Goal: Task Accomplishment & Management: Manage account settings

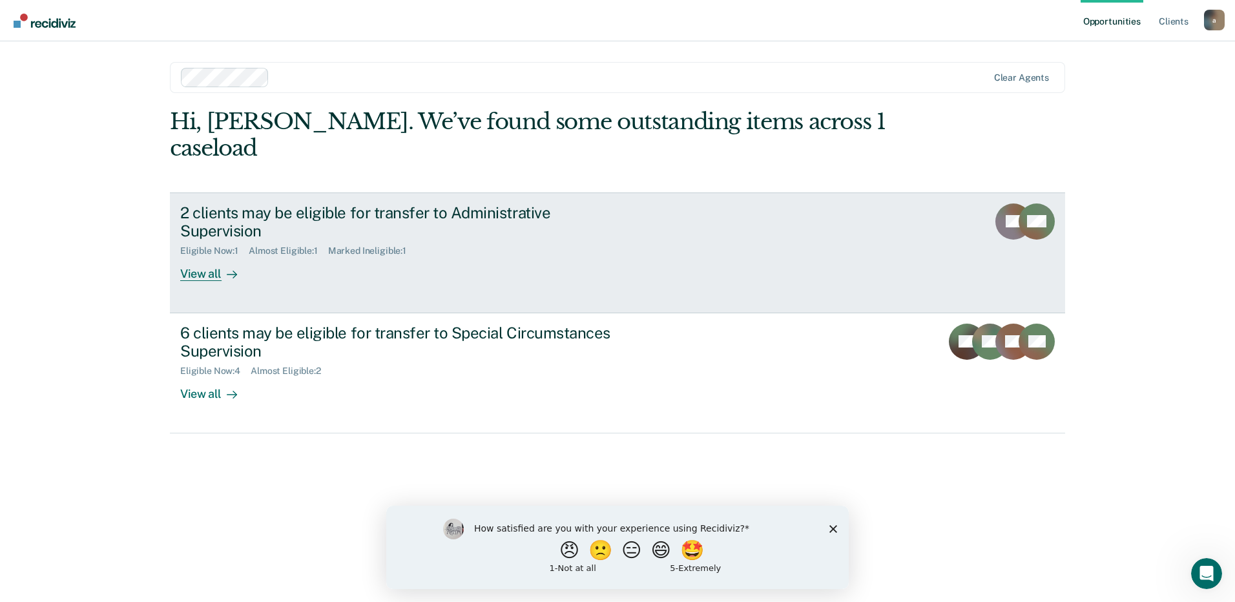
click at [614, 245] on link "2 clients may be eligible for transfer to Administrative Supervision Eligible N…" at bounding box center [617, 252] width 895 height 121
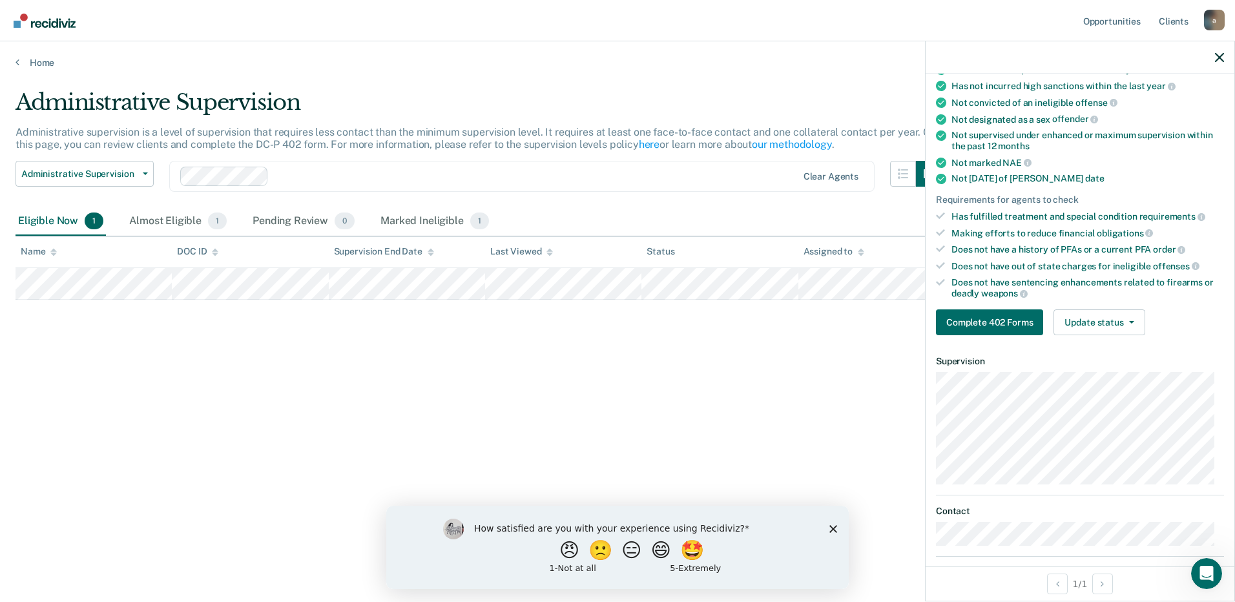
scroll to position [129, 0]
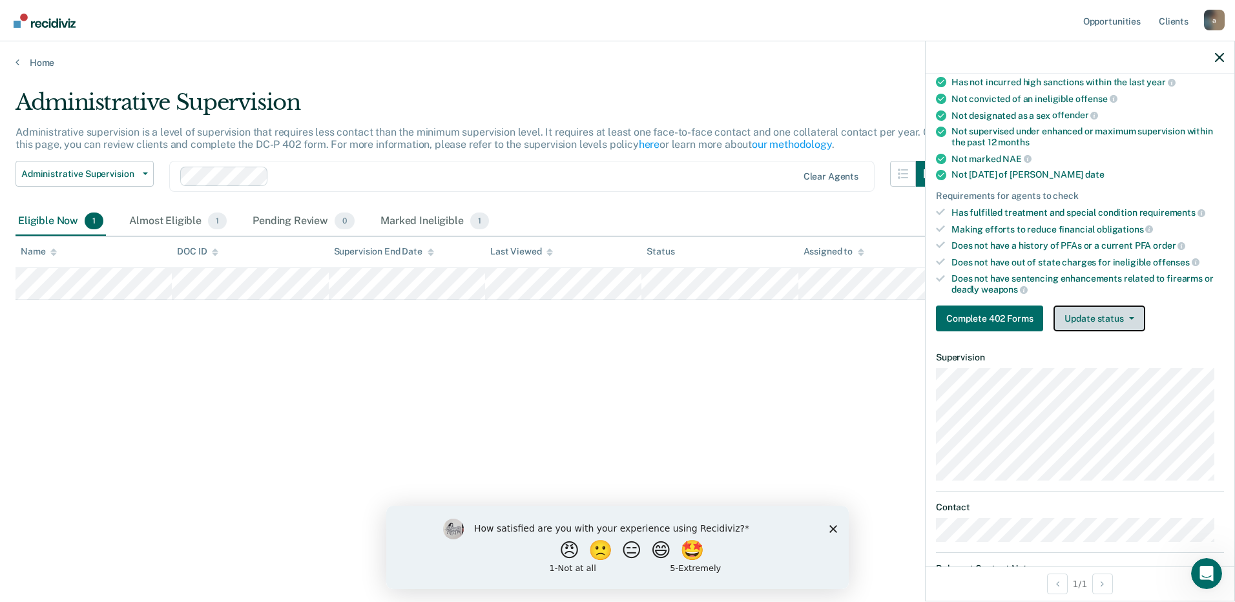
click at [1088, 327] on button "Update status" at bounding box center [1098, 318] width 91 height 26
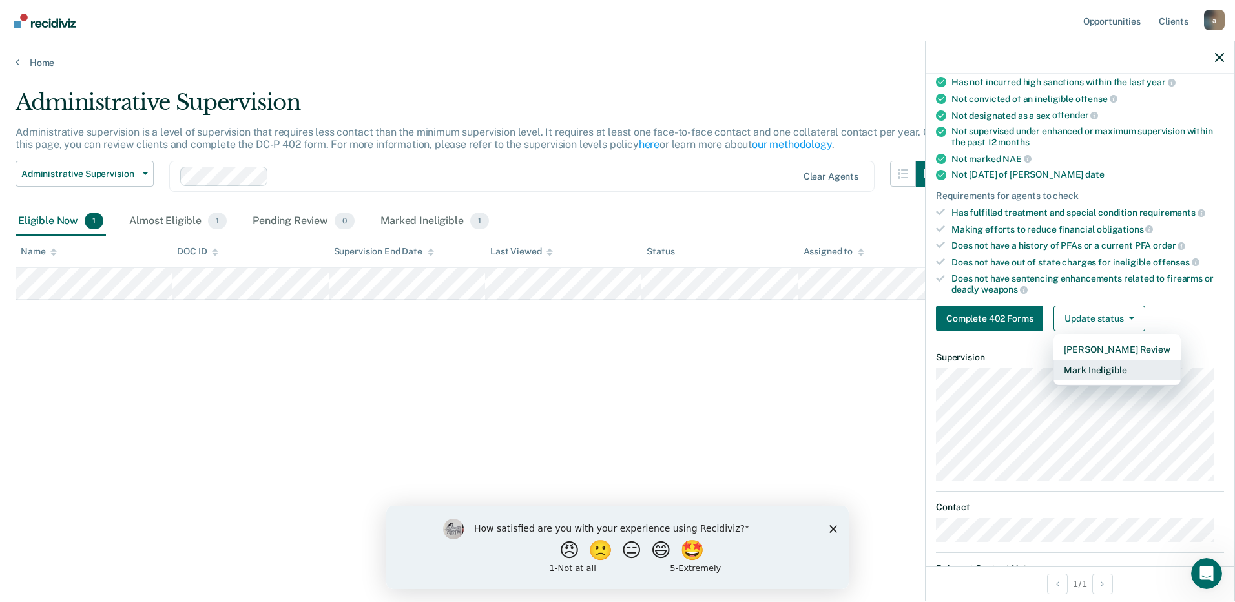
click at [1100, 369] on button "Mark Ineligible" at bounding box center [1116, 370] width 127 height 21
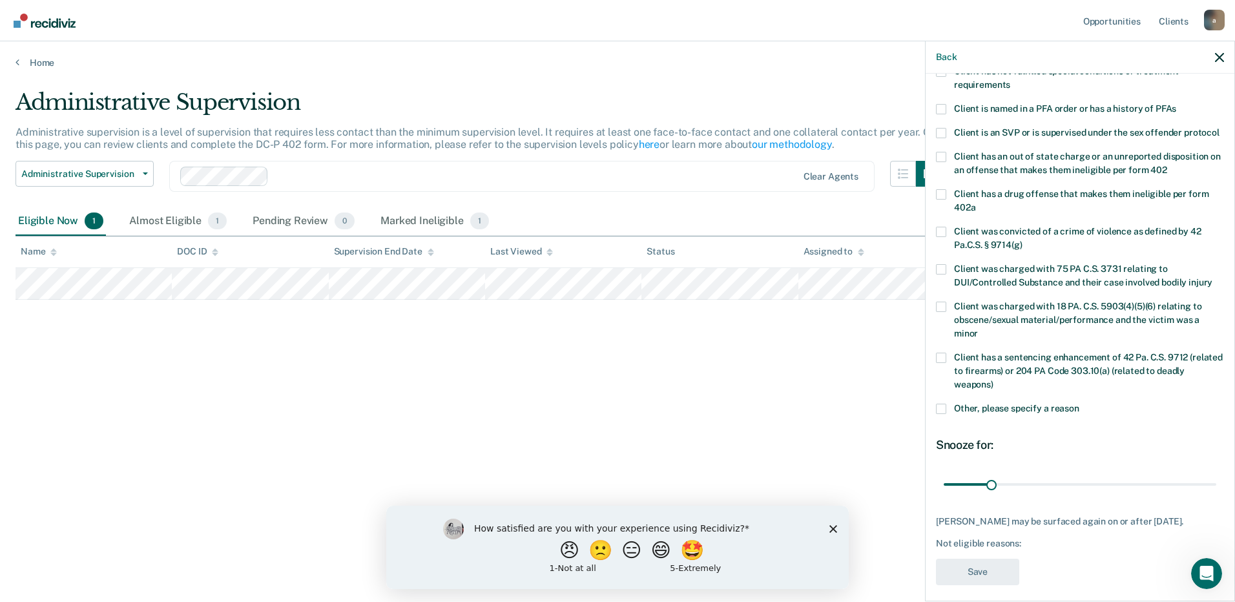
scroll to position [65, 0]
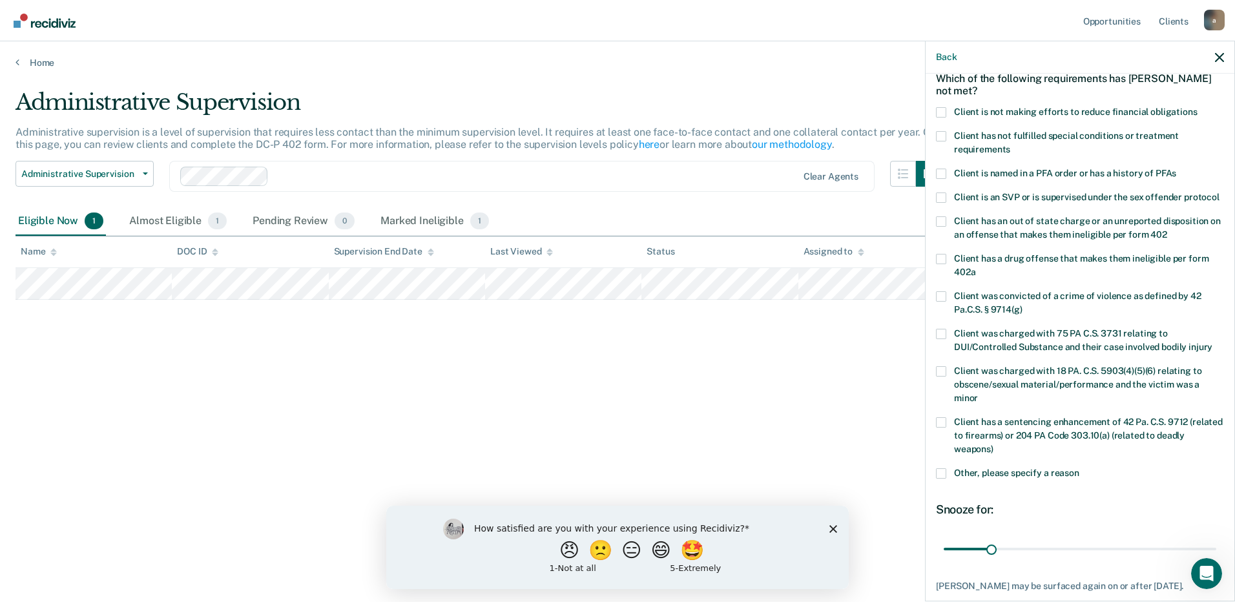
click at [1000, 478] on span "Other, please specify a reason" at bounding box center [1016, 473] width 125 height 10
click at [1079, 468] on input "Other, please specify a reason" at bounding box center [1079, 468] width 0 height 0
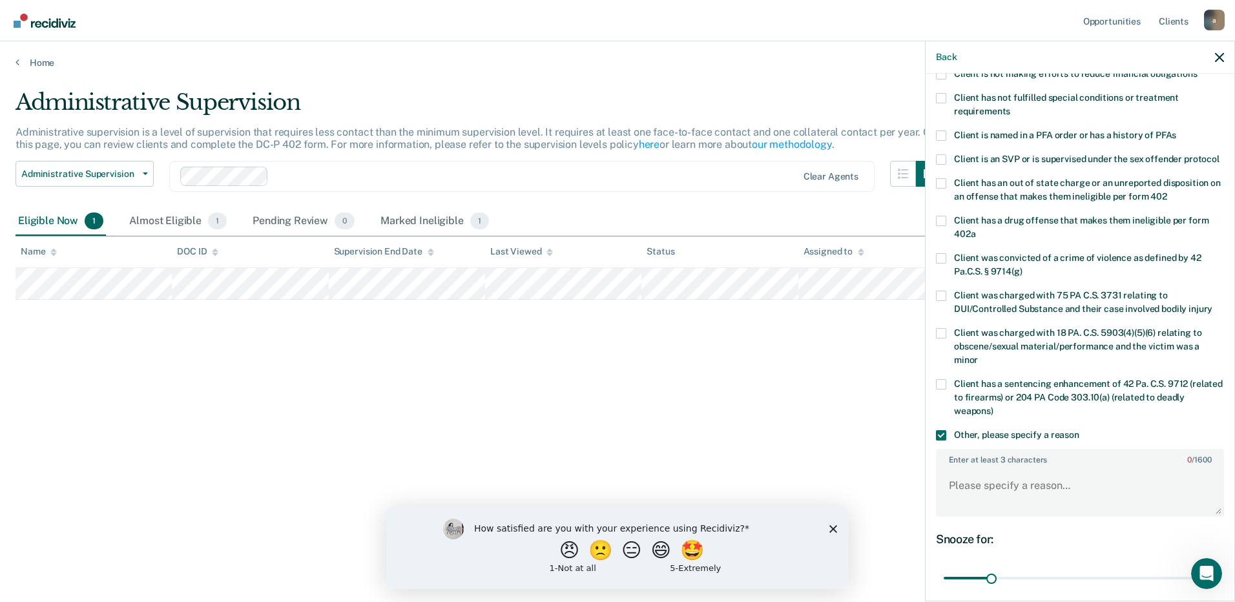
scroll to position [129, 0]
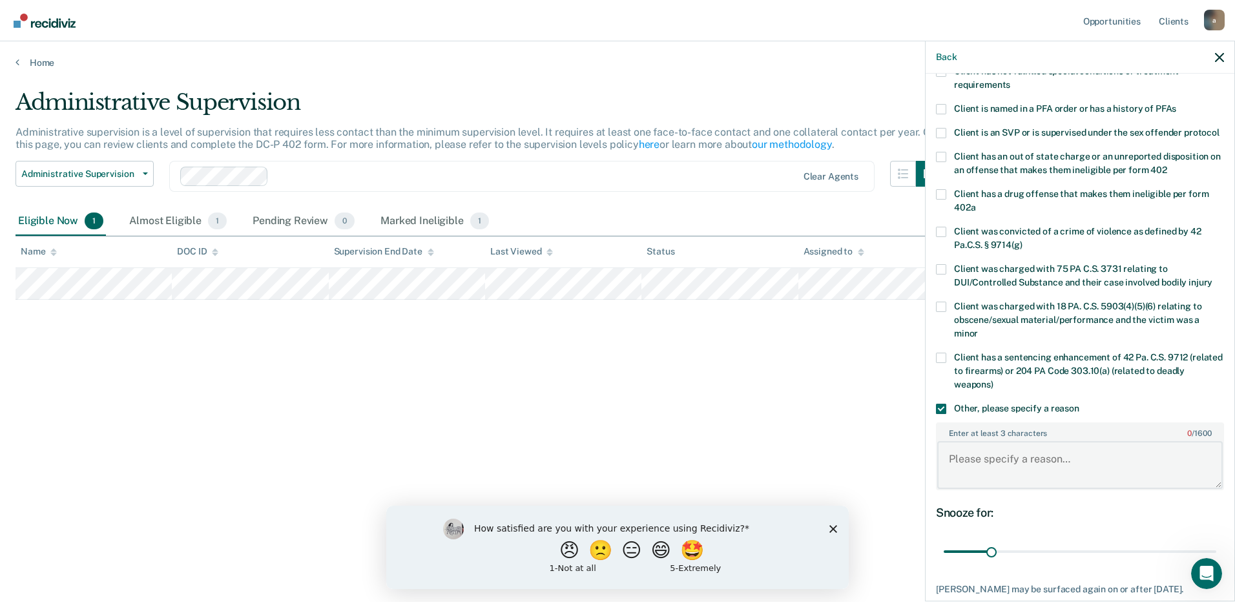
click at [1002, 463] on textarea "Enter at least 3 characters 0 / 1600" at bounding box center [1079, 465] width 285 height 48
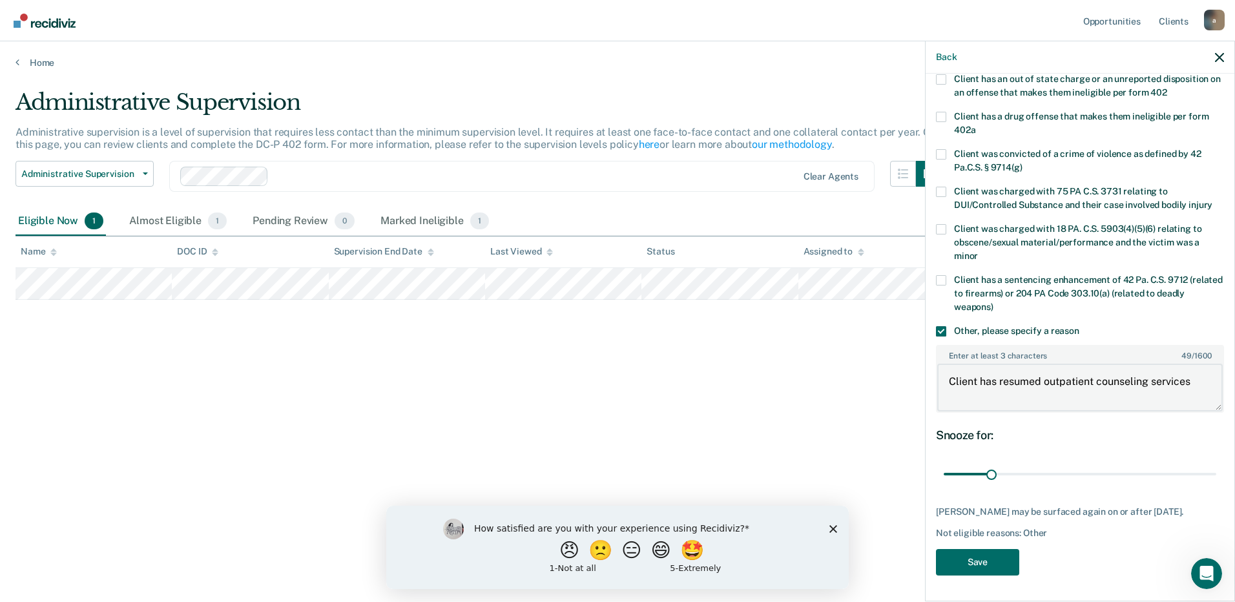
scroll to position [219, 0]
type textarea "Client has resumed outpatient counseling services"
type input "180"
click at [1201, 475] on input "range" at bounding box center [1080, 474] width 273 height 23
click at [980, 572] on button "Save" at bounding box center [977, 562] width 83 height 26
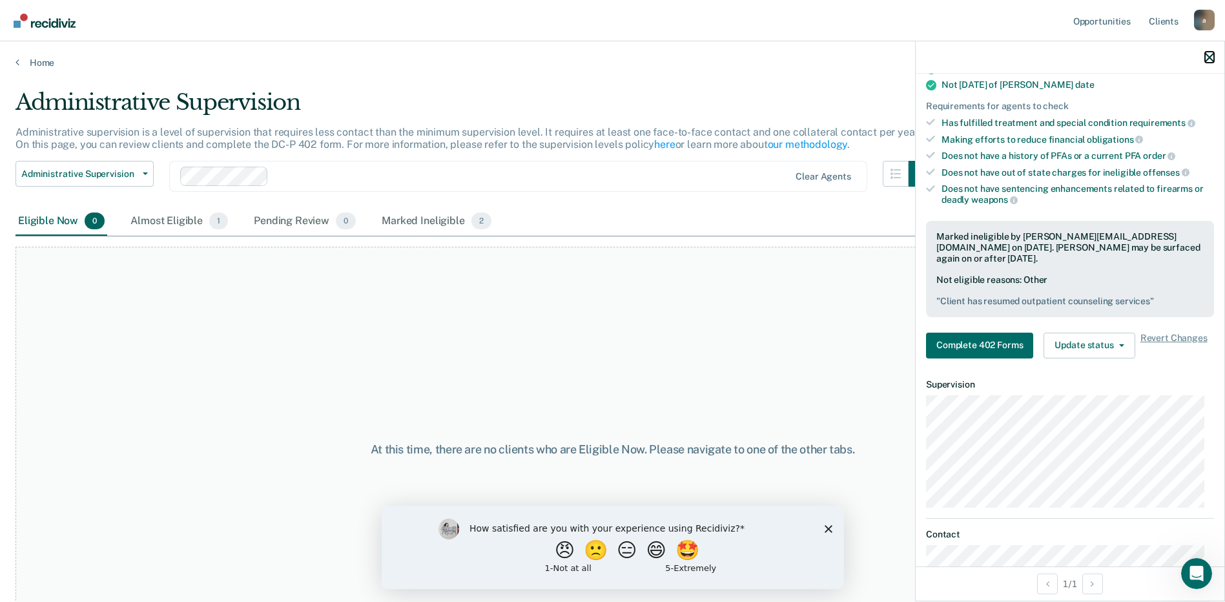
click at [1212, 57] on icon "button" at bounding box center [1209, 57] width 9 height 9
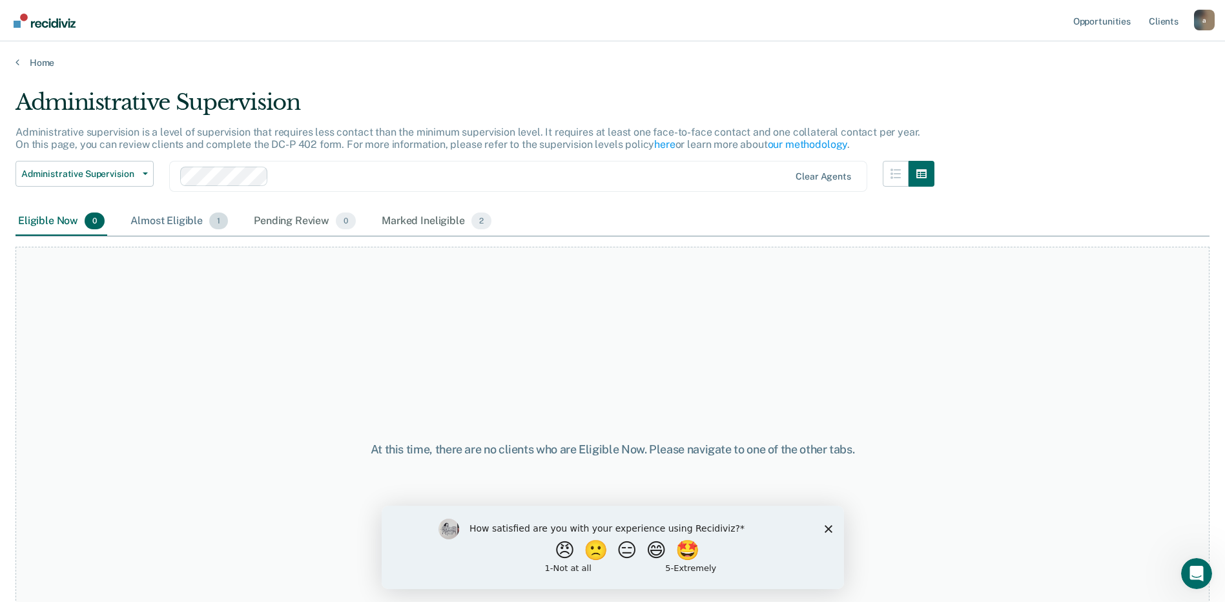
click at [172, 207] on div "Almost Eligible 1" at bounding box center [179, 221] width 103 height 28
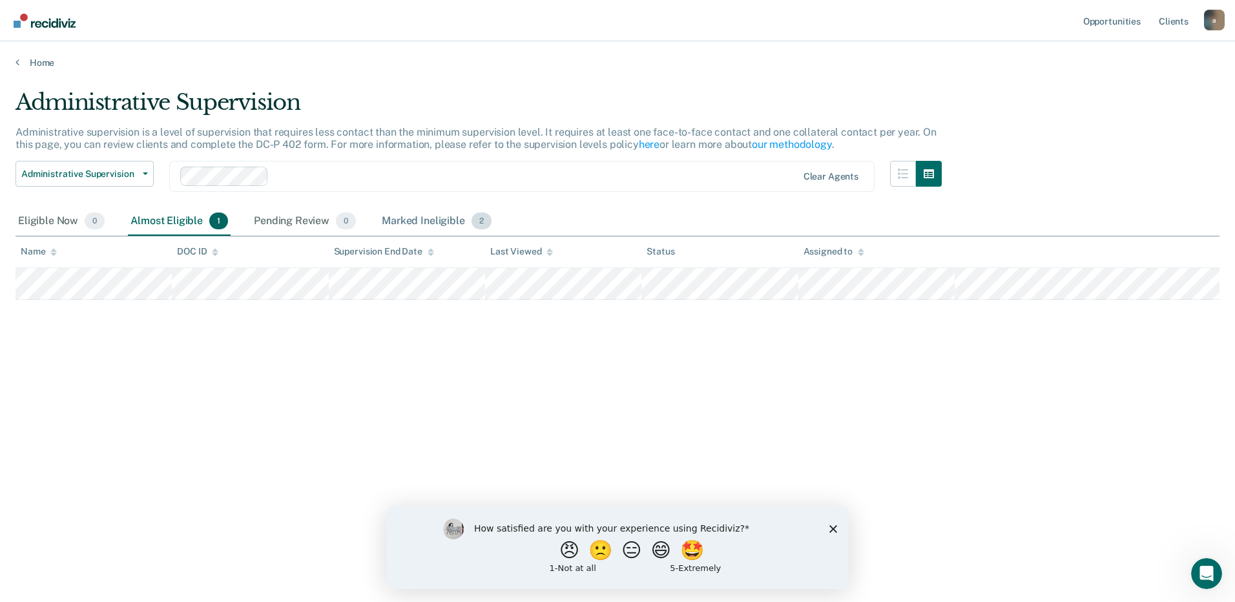
click at [456, 217] on div "Marked Ineligible 2" at bounding box center [436, 221] width 115 height 28
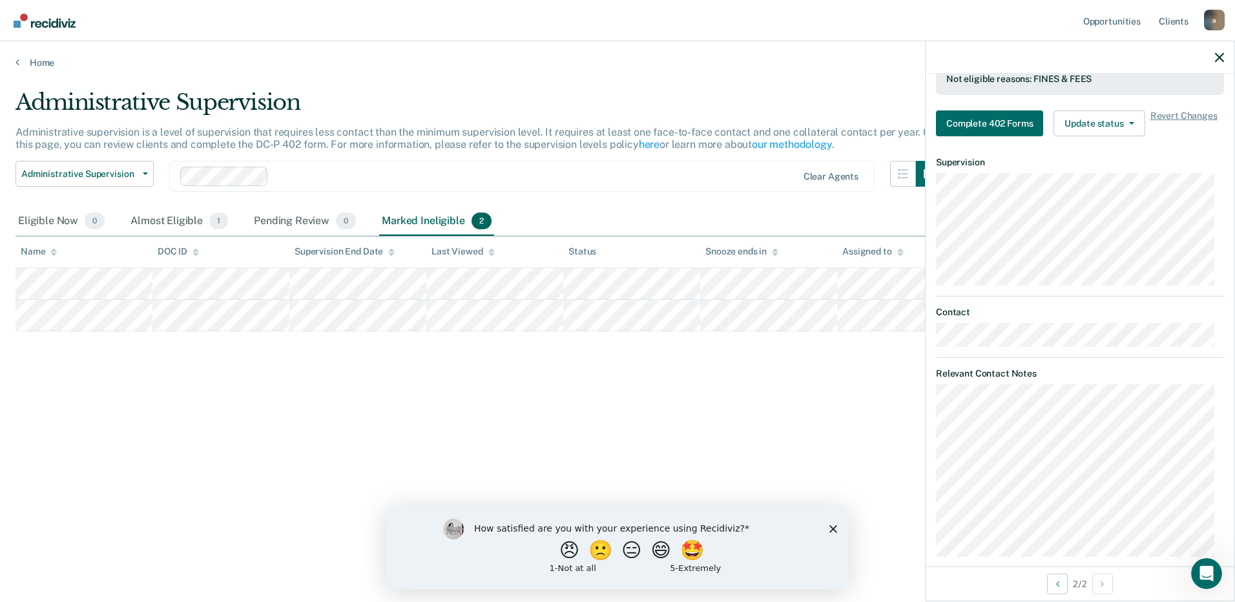
scroll to position [424, 0]
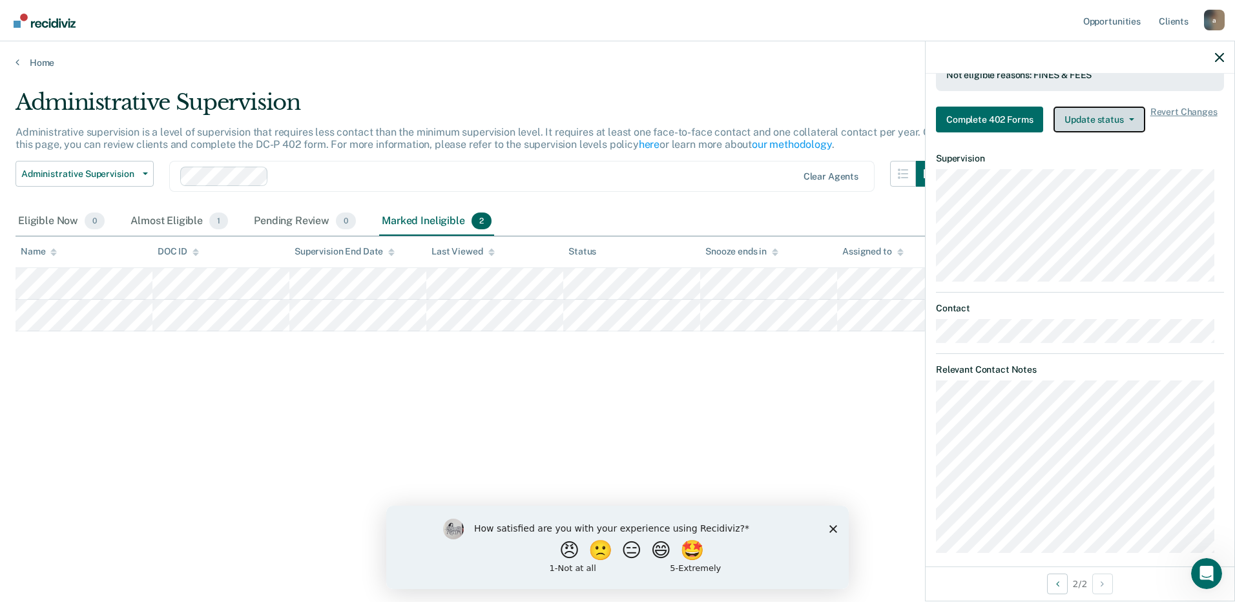
click at [1106, 118] on button "Update status" at bounding box center [1098, 120] width 91 height 26
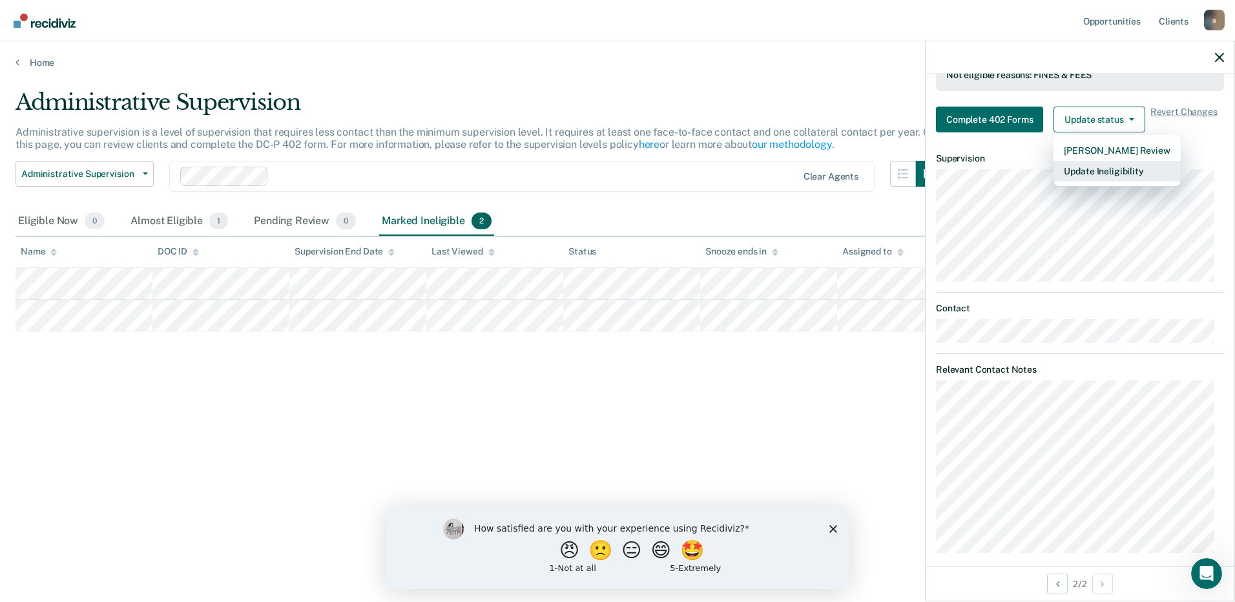
click at [1119, 161] on button "Update Ineligibility" at bounding box center [1116, 171] width 127 height 21
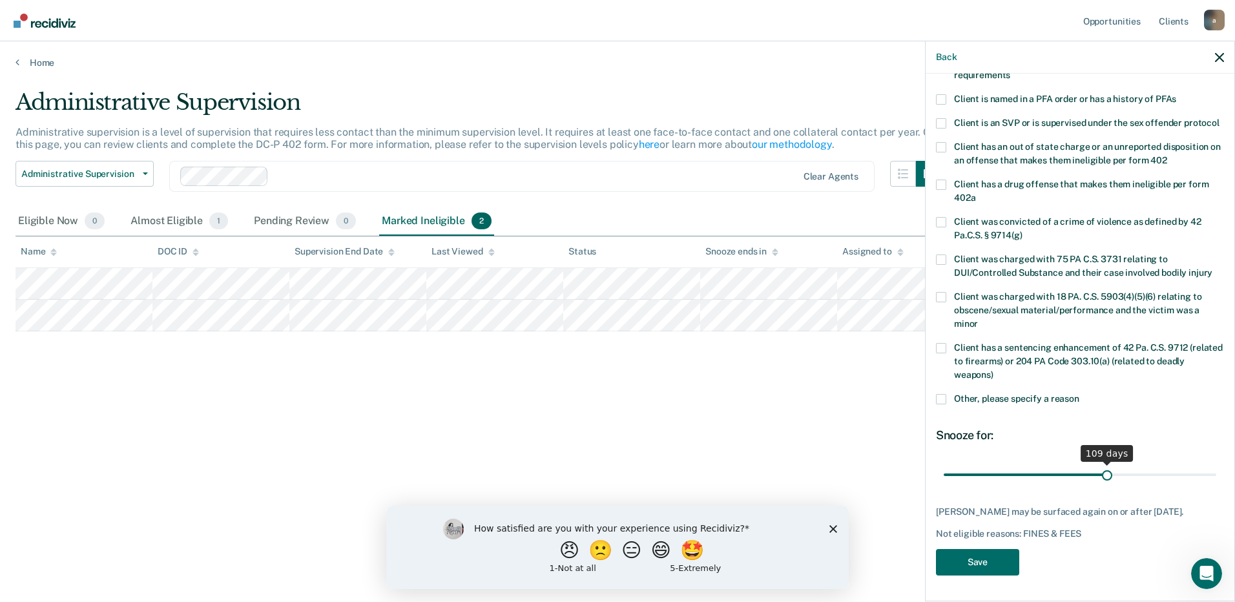
scroll to position [151, 0]
click at [1101, 470] on input "range" at bounding box center [1080, 474] width 273 height 23
drag, startPoint x: 1097, startPoint y: 471, endPoint x: 1215, endPoint y: 471, distance: 118.8
type input "180"
click at [1215, 471] on input "range" at bounding box center [1080, 474] width 273 height 23
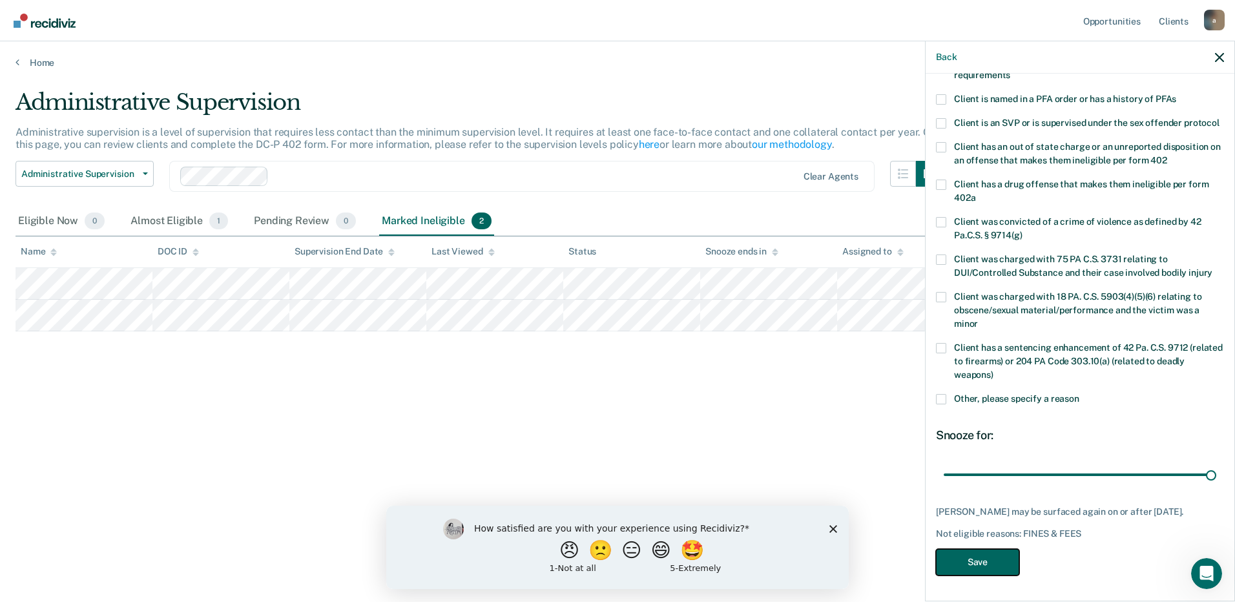
click at [942, 563] on button "Save" at bounding box center [977, 562] width 83 height 26
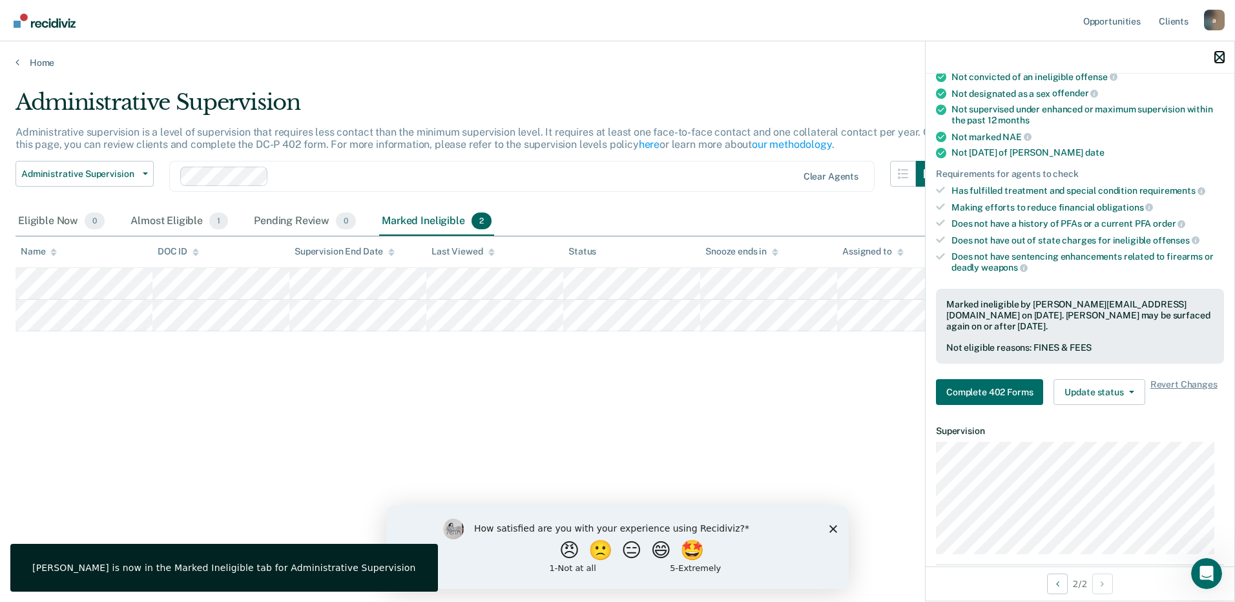
click at [1218, 57] on icon "button" at bounding box center [1219, 57] width 9 height 9
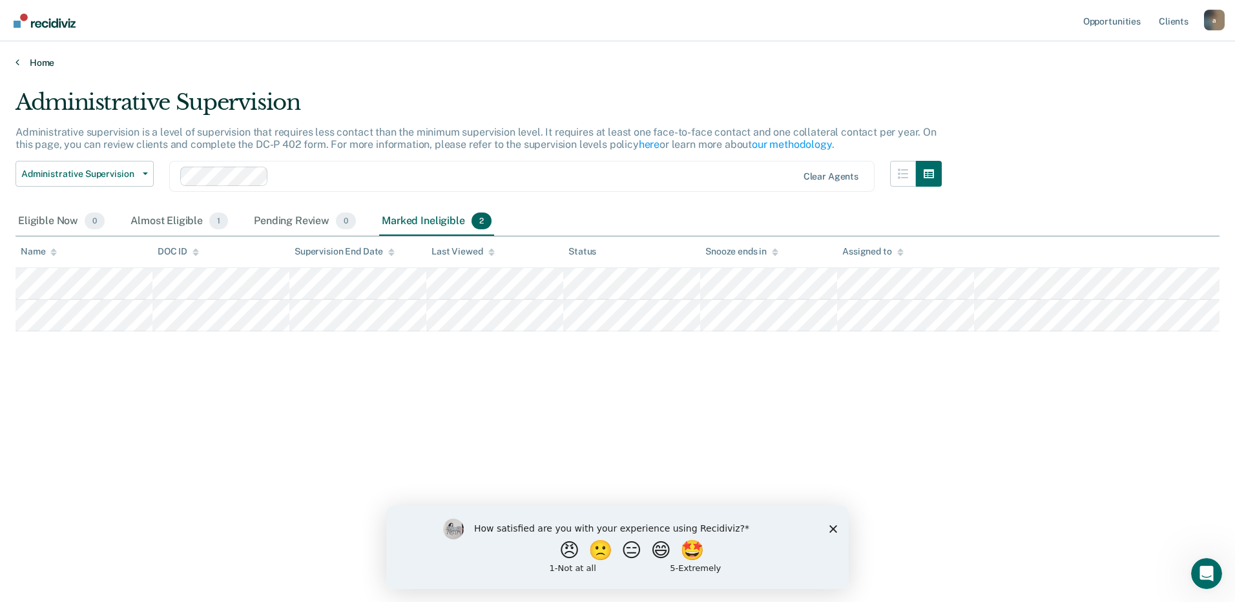
click at [45, 64] on link "Home" at bounding box center [618, 63] width 1204 height 12
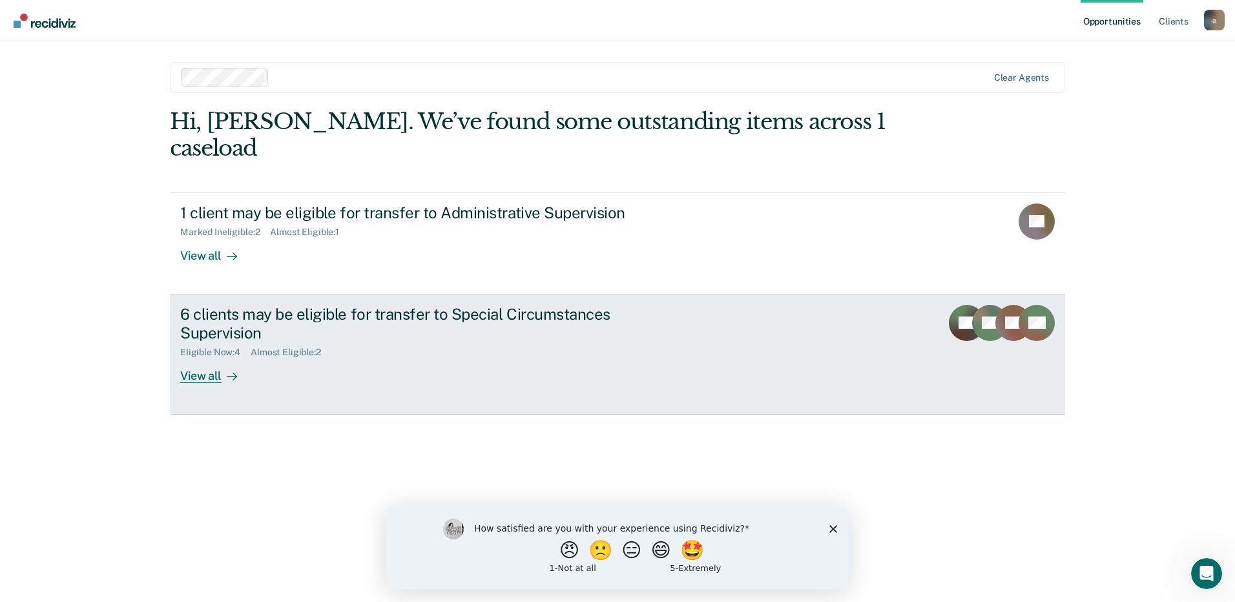
click at [419, 358] on link "6 clients may be eligible for transfer to Special Circumstances Supervision Eli…" at bounding box center [617, 355] width 895 height 120
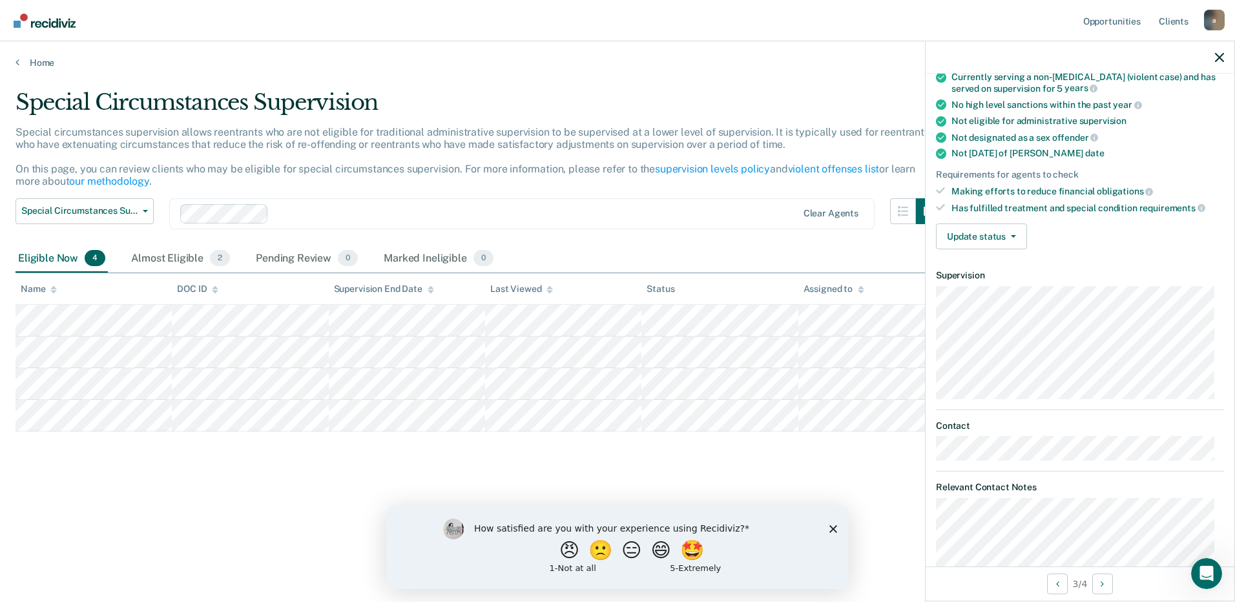
scroll to position [129, 0]
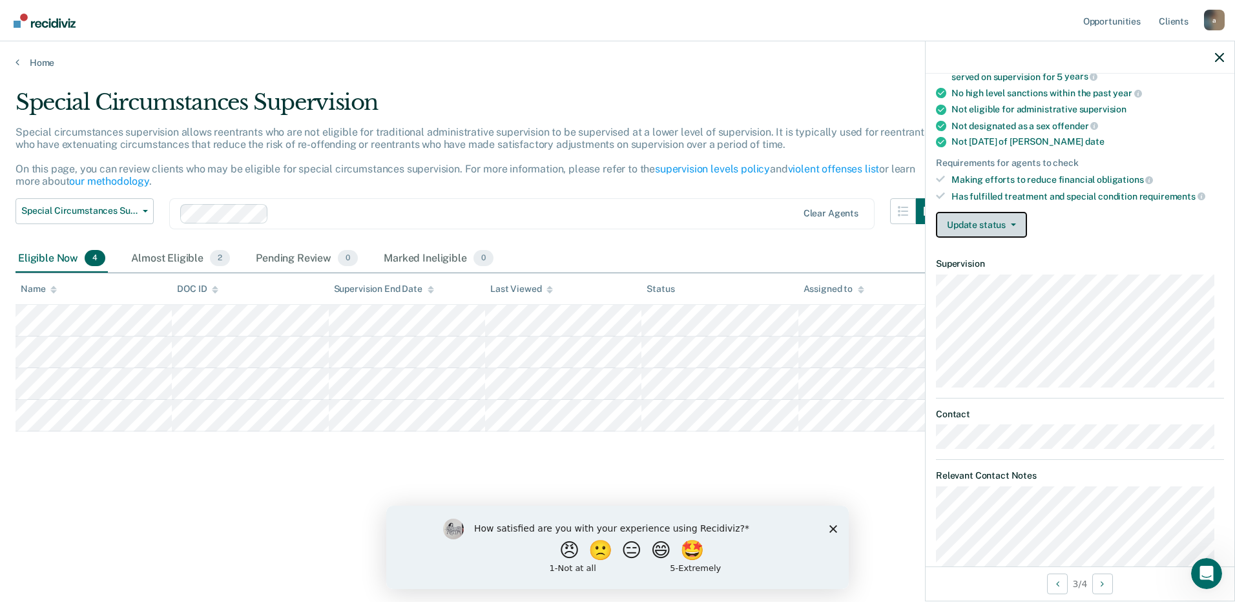
click at [991, 233] on button "Update status" at bounding box center [981, 225] width 91 height 26
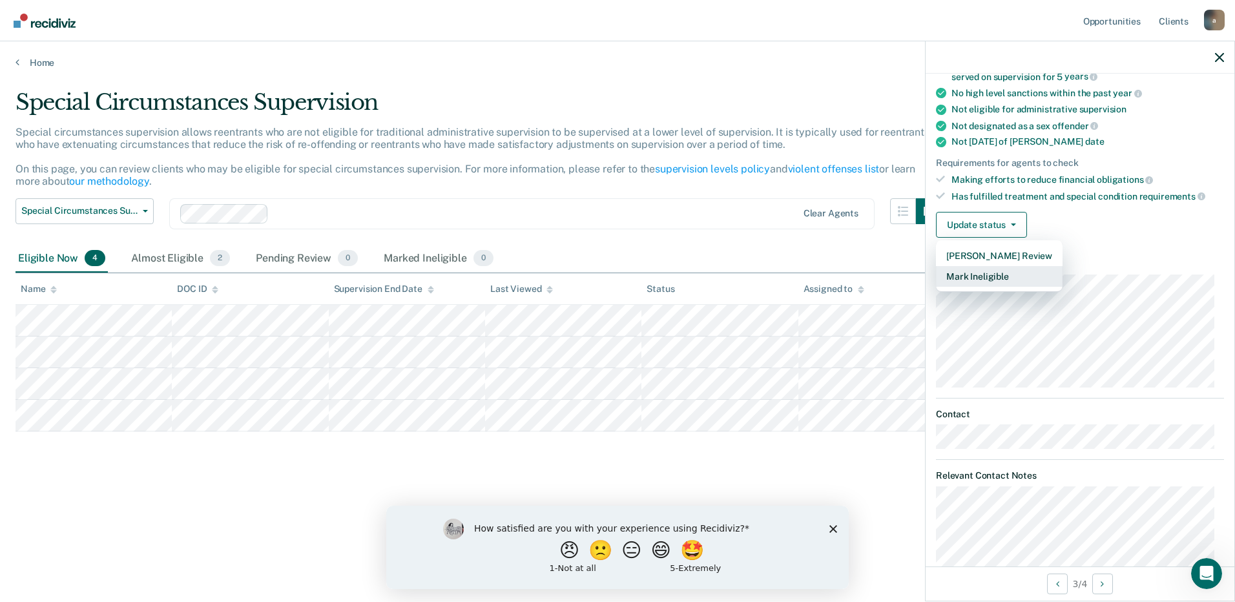
click at [1010, 274] on button "Mark Ineligible" at bounding box center [999, 276] width 127 height 21
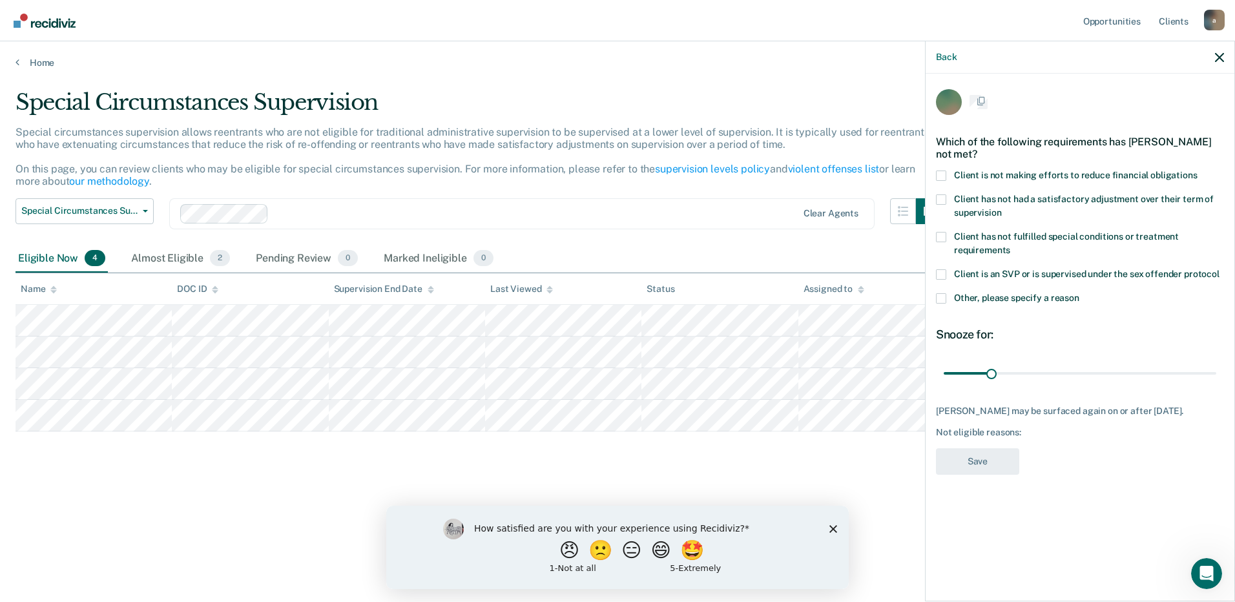
scroll to position [0, 0]
click at [984, 300] on span "Other, please specify a reason" at bounding box center [1016, 299] width 125 height 10
click at [1079, 295] on input "Other, please specify a reason" at bounding box center [1079, 295] width 0 height 0
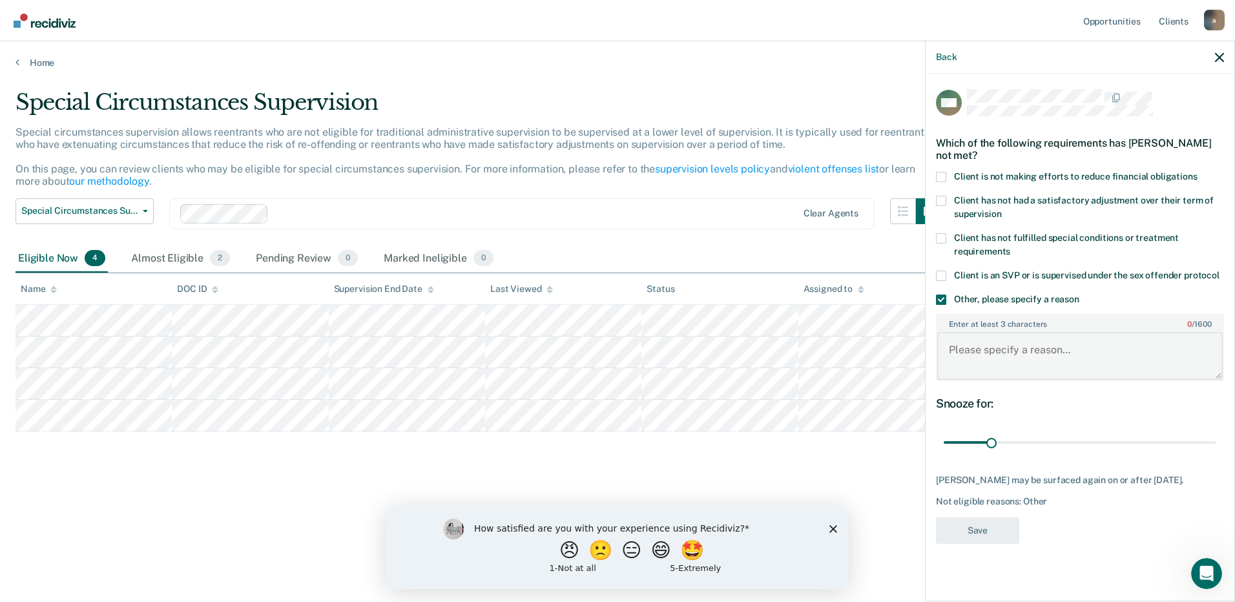
click at [996, 351] on textarea "Enter at least 3 characters 0 / 1600" at bounding box center [1079, 356] width 285 height 48
click at [1028, 348] on textarea "Client received a conviction in [DATE]" at bounding box center [1079, 356] width 285 height 48
type textarea "Client received a new conviction in [DATE]"
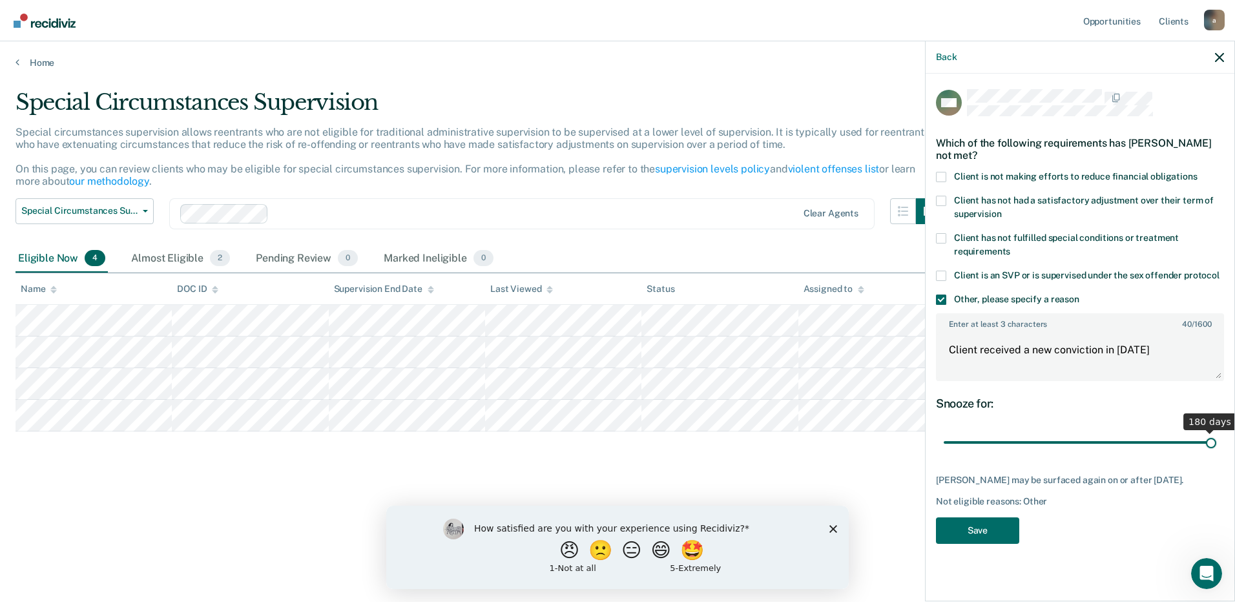
drag, startPoint x: 989, startPoint y: 441, endPoint x: 1223, endPoint y: 431, distance: 234.0
type input "180"
click at [1216, 431] on input "range" at bounding box center [1080, 442] width 273 height 23
click at [989, 543] on button "Save" at bounding box center [977, 530] width 83 height 26
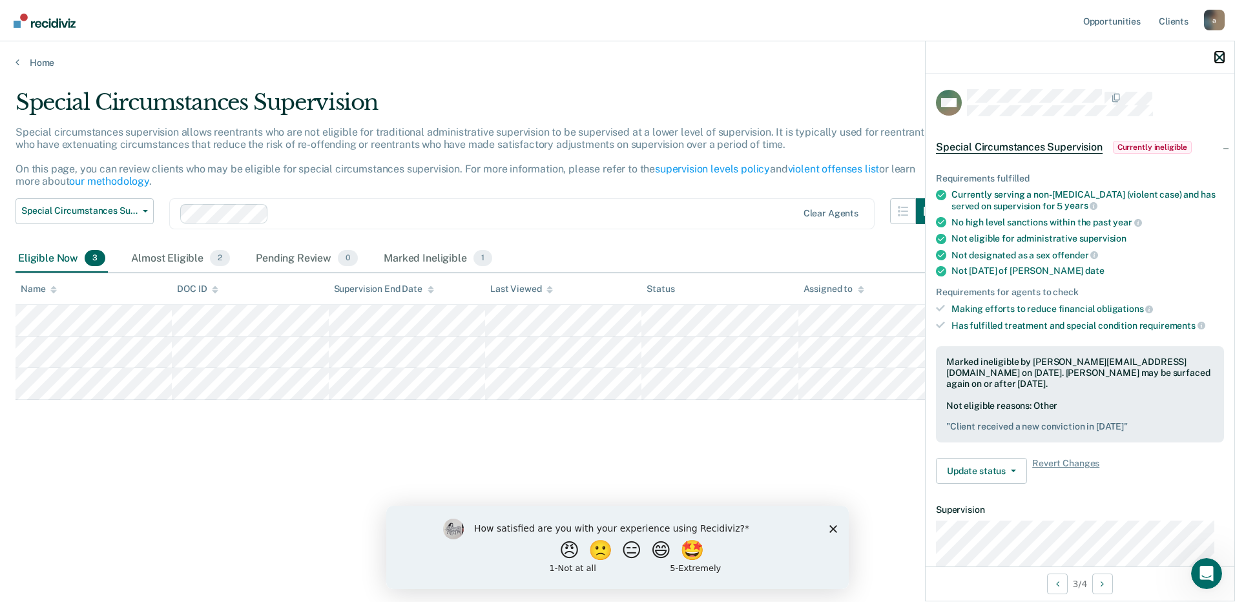
click at [1221, 59] on icon "button" at bounding box center [1219, 57] width 9 height 9
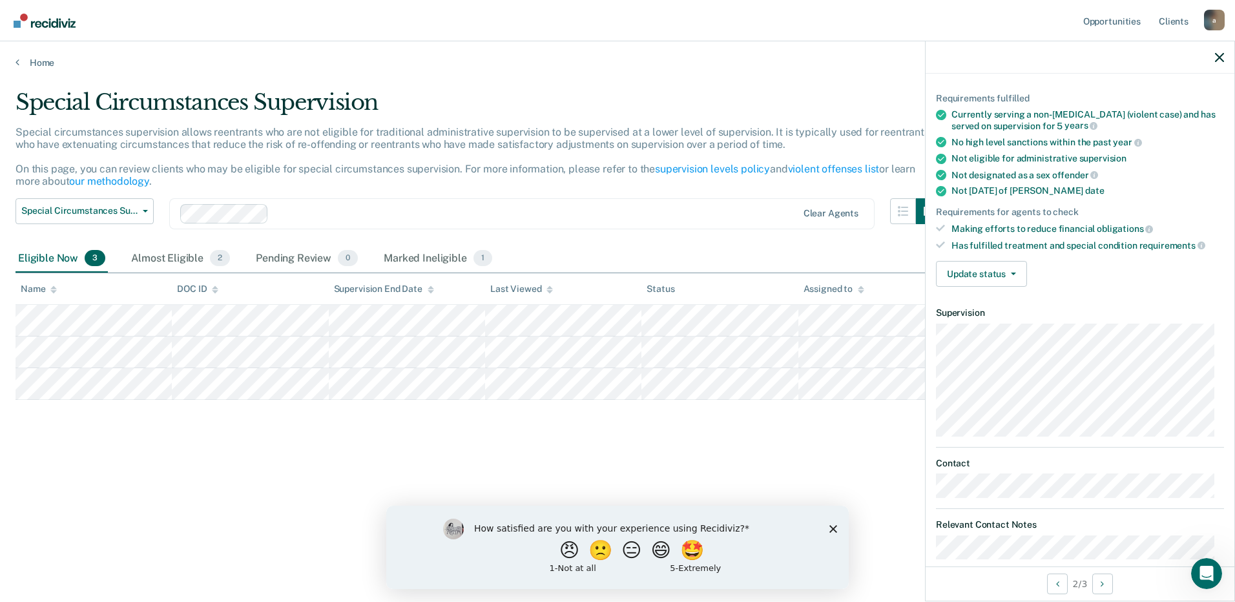
scroll to position [98, 0]
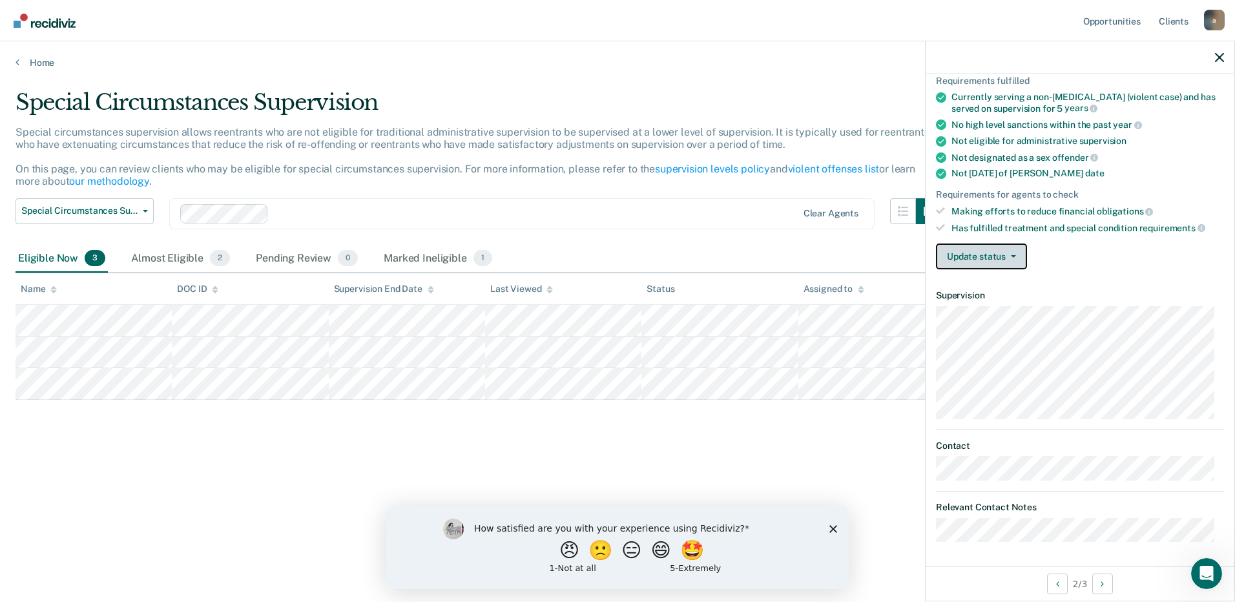
click at [1004, 258] on button "Update status" at bounding box center [981, 256] width 91 height 26
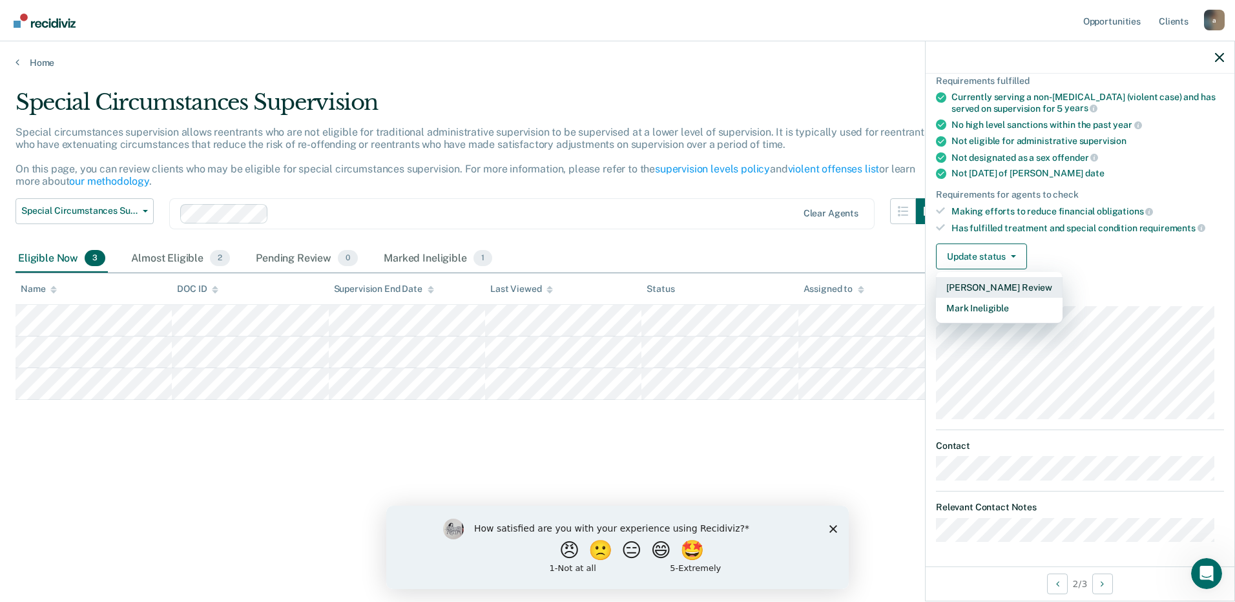
click at [998, 293] on button "[PERSON_NAME] Review" at bounding box center [999, 287] width 127 height 21
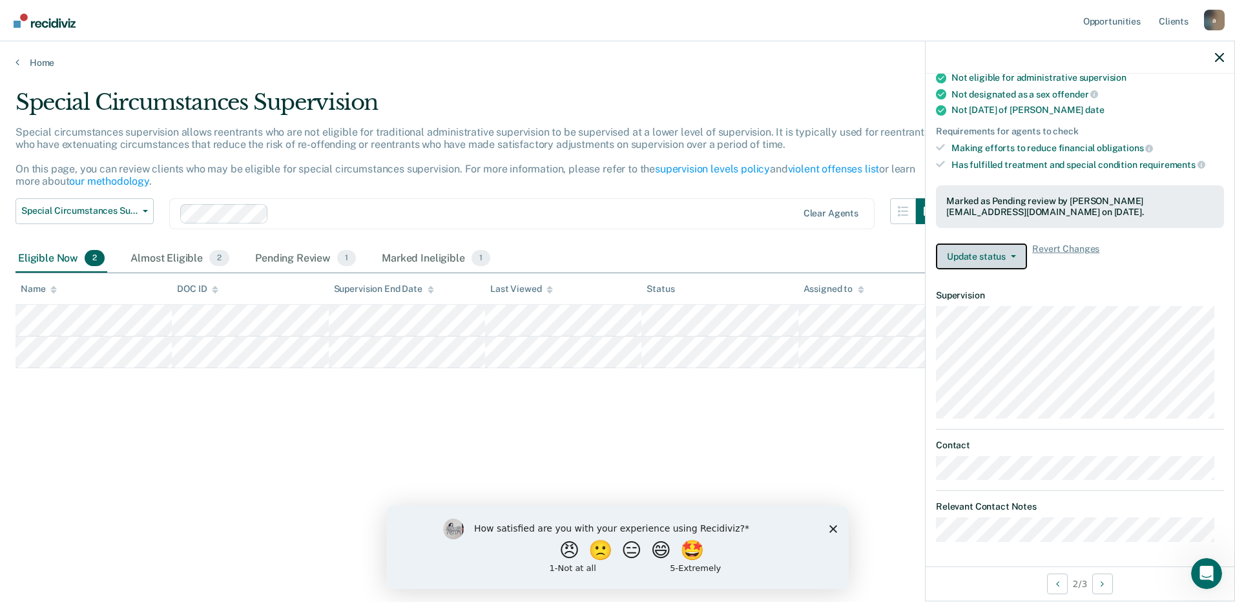
scroll to position [0, 0]
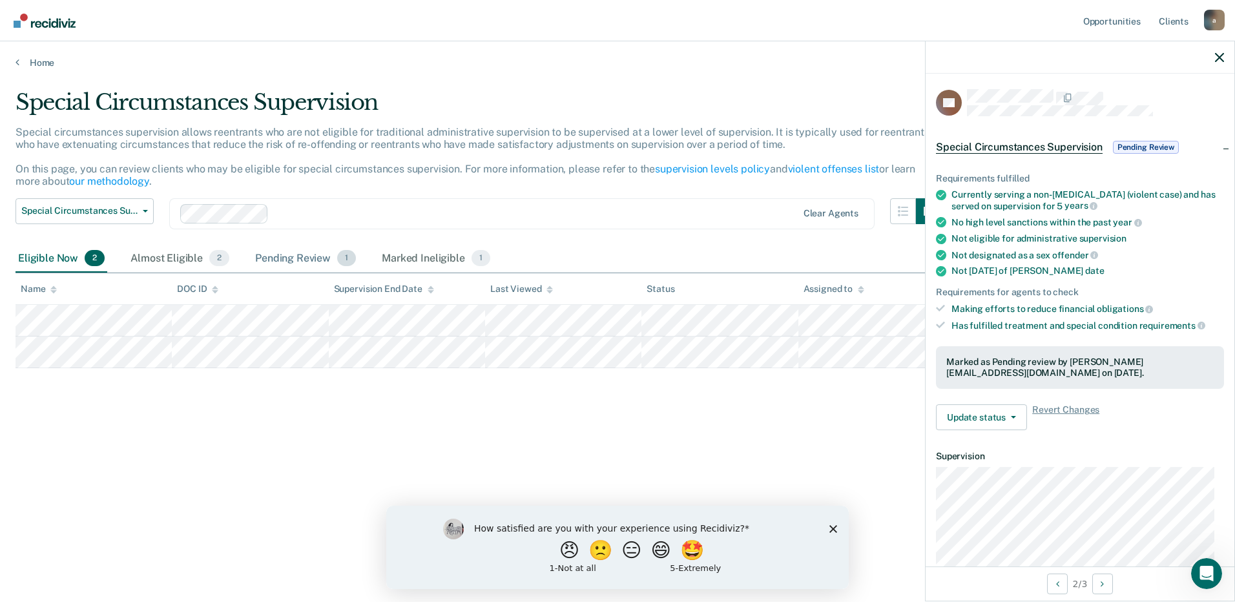
click at [338, 251] on div "Pending Review 1" at bounding box center [306, 259] width 106 height 28
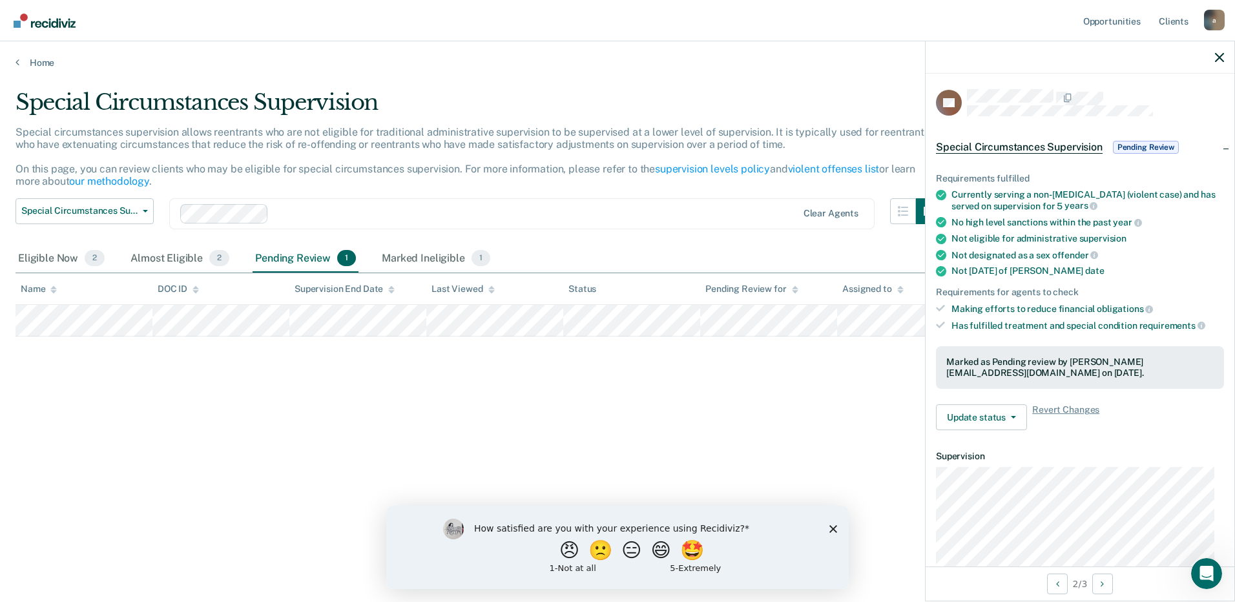
click at [1214, 58] on div at bounding box center [1080, 57] width 309 height 32
click at [1219, 56] on icon "button" at bounding box center [1219, 57] width 9 height 9
click at [1008, 424] on button "Update status" at bounding box center [981, 417] width 91 height 26
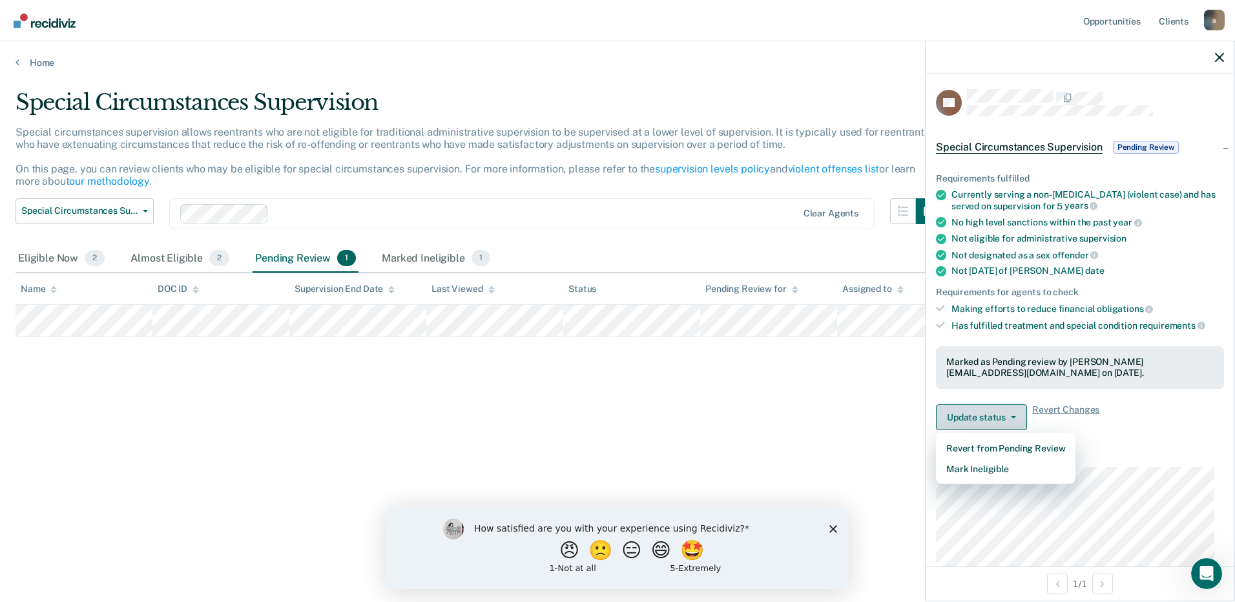
click at [1008, 424] on button "Update status" at bounding box center [981, 417] width 91 height 26
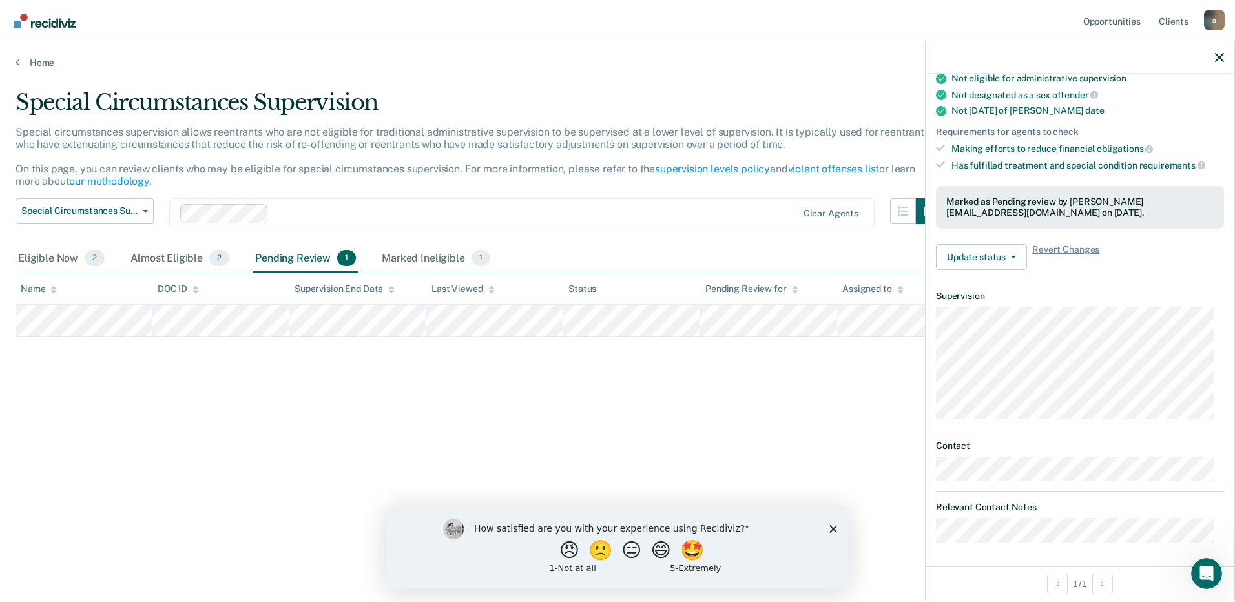
scroll to position [161, 0]
click at [830, 526] on icon "Close survey" at bounding box center [833, 528] width 8 height 8
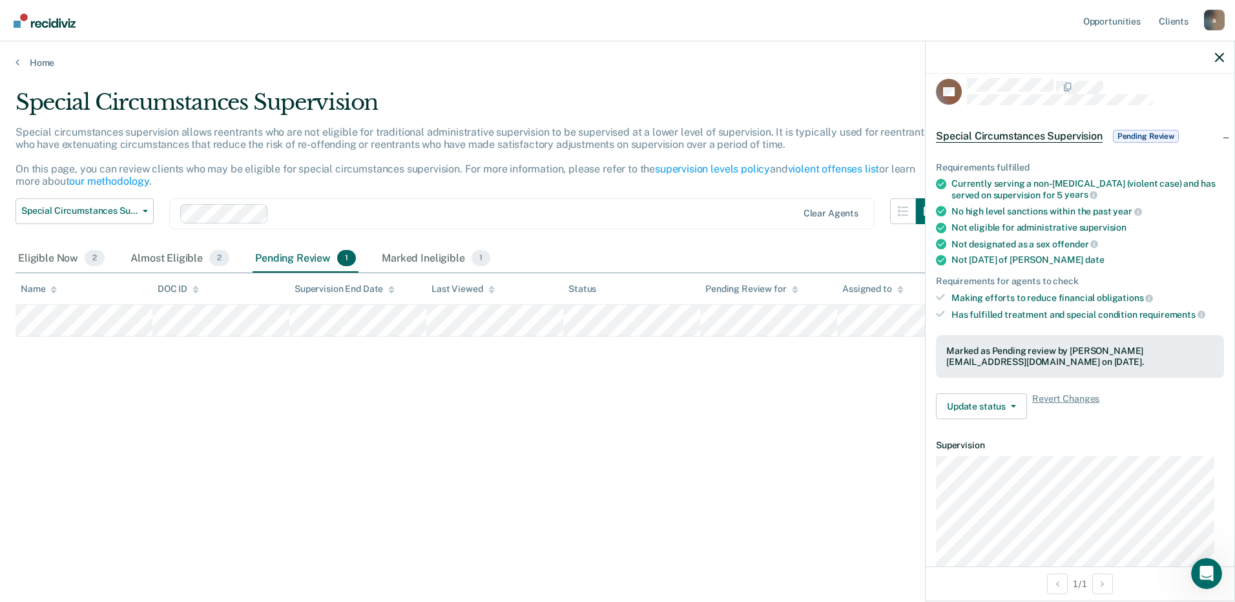
scroll to position [0, 0]
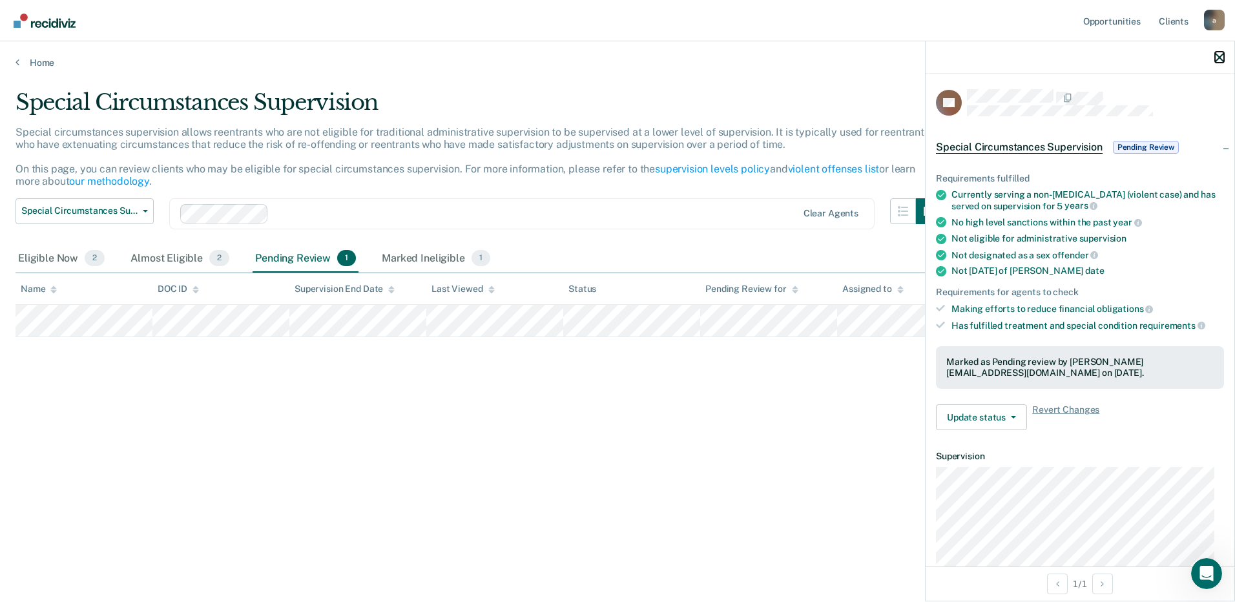
click at [1219, 55] on icon "button" at bounding box center [1219, 57] width 9 height 9
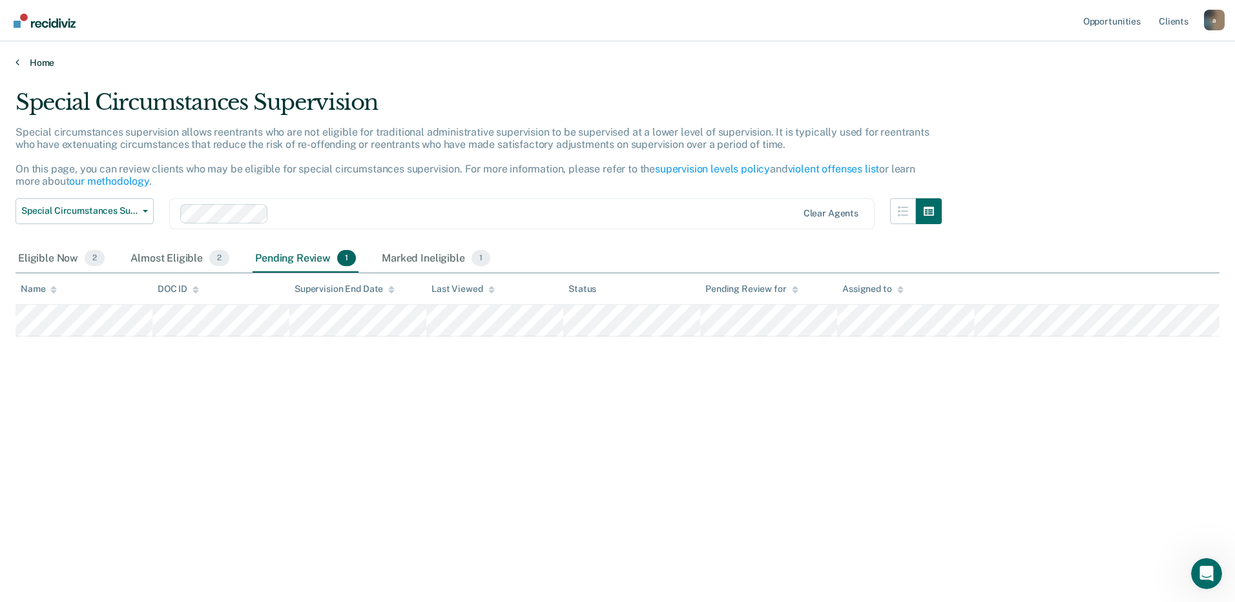
click at [46, 62] on link "Home" at bounding box center [618, 63] width 1204 height 12
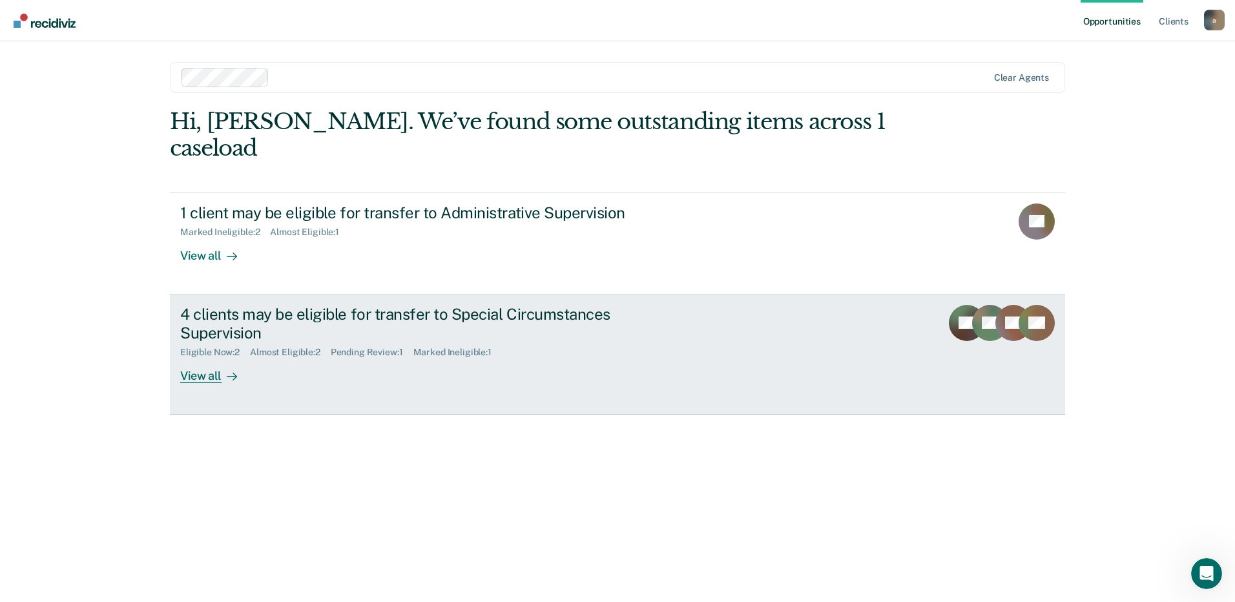
click at [390, 305] on div "4 clients may be eligible for transfer to Special Circumstances Supervision" at bounding box center [406, 323] width 453 height 37
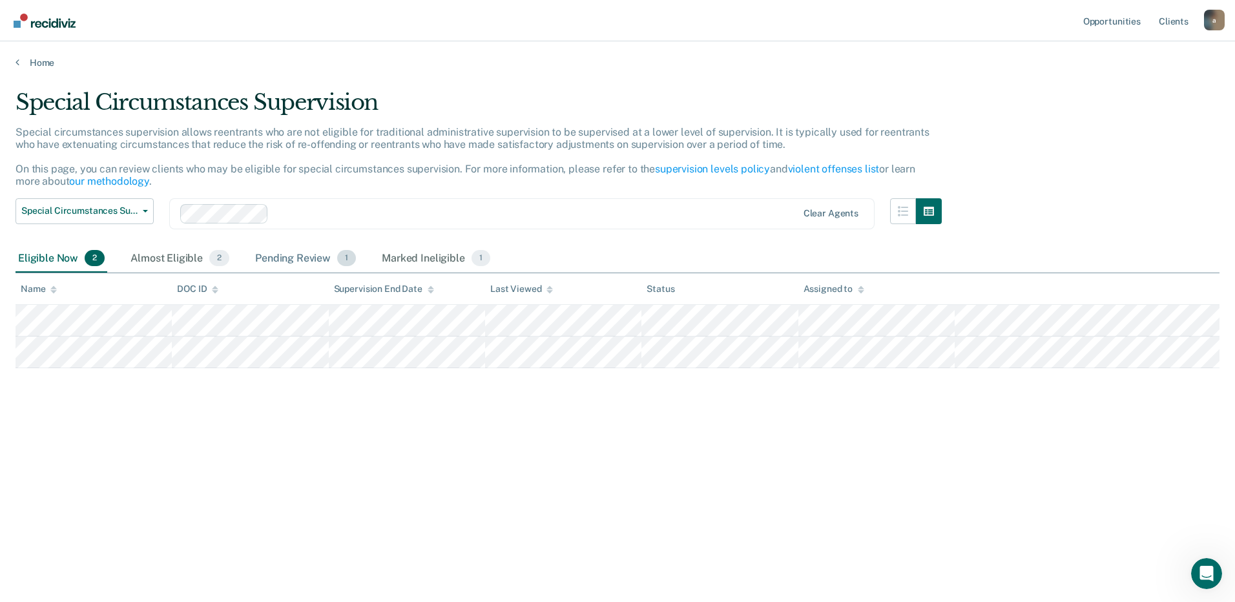
click at [298, 262] on div "Pending Review 1" at bounding box center [306, 259] width 106 height 28
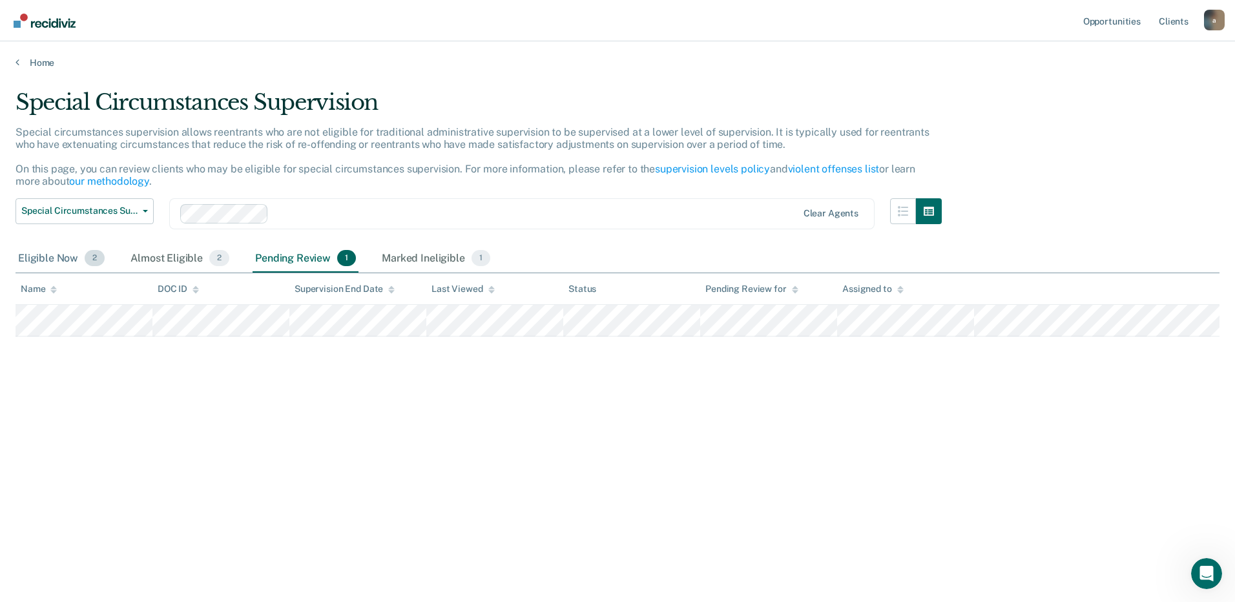
click at [74, 254] on div "Eligible Now 2" at bounding box center [62, 259] width 92 height 28
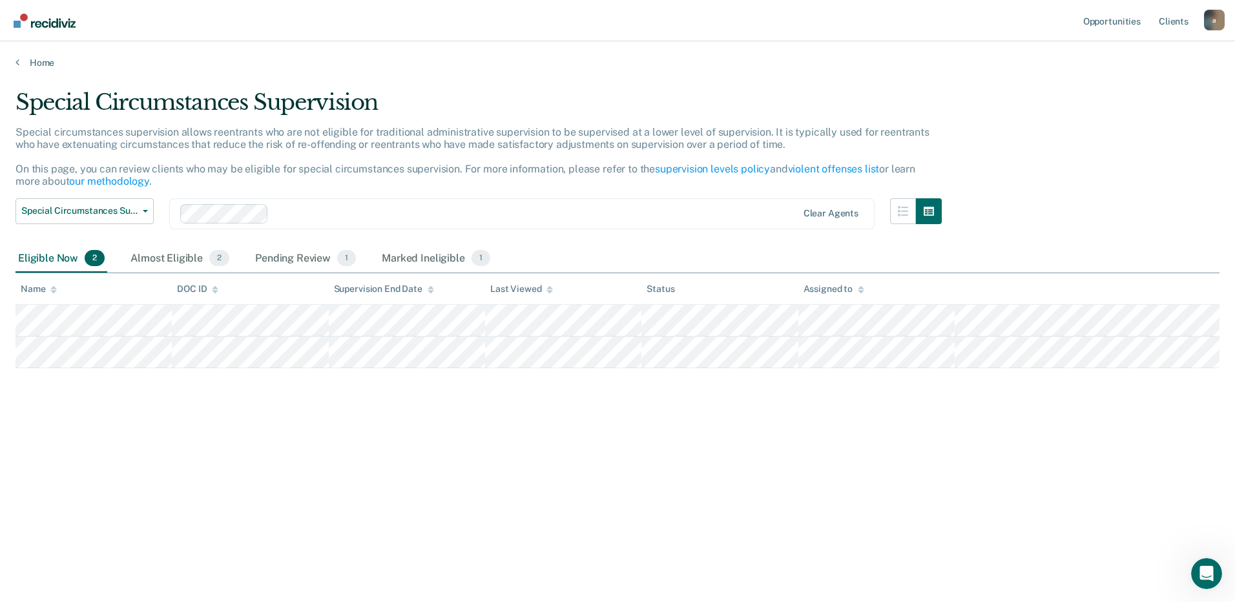
click at [199, 398] on div "Special Circumstances Supervision Special circumstances supervision allows reen…" at bounding box center [618, 297] width 1204 height 416
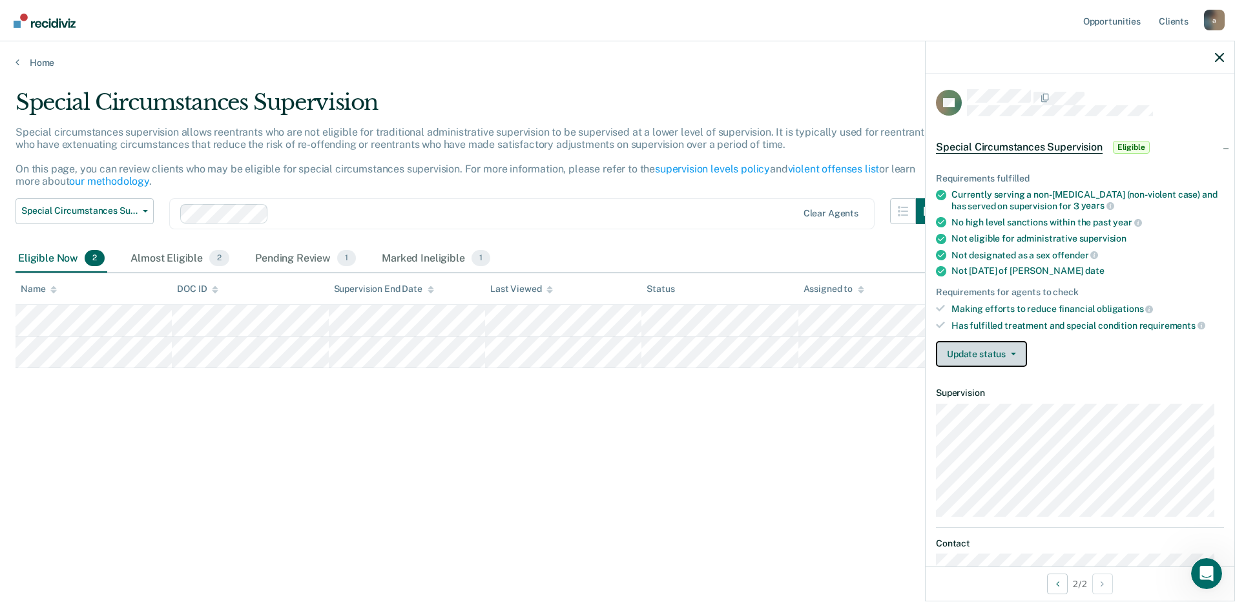
click at [1004, 360] on button "Update status" at bounding box center [981, 354] width 91 height 26
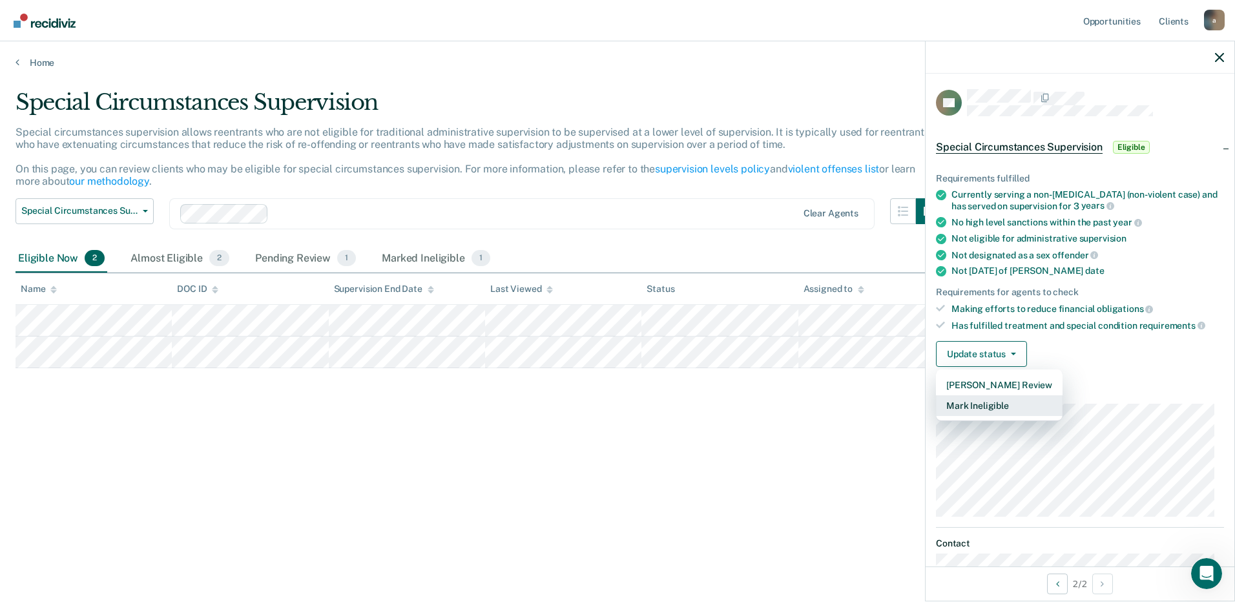
click at [1011, 401] on button "Mark Ineligible" at bounding box center [999, 405] width 127 height 21
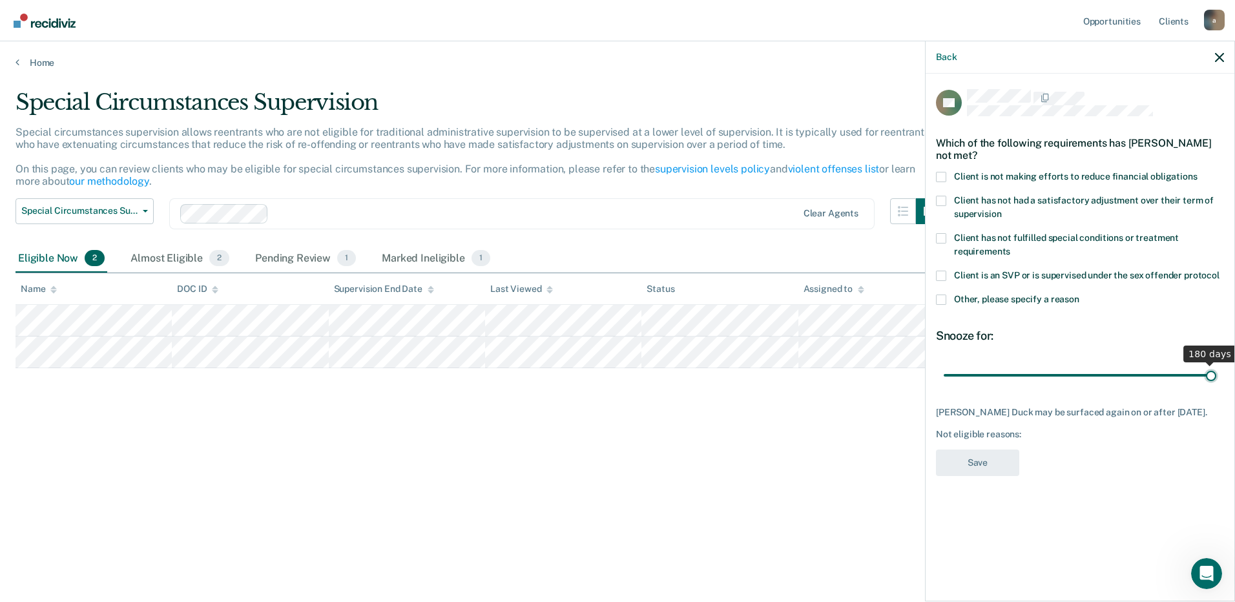
drag, startPoint x: 990, startPoint y: 378, endPoint x: 1237, endPoint y: 367, distance: 247.0
type input "180"
click at [1216, 367] on input "range" at bounding box center [1080, 375] width 273 height 23
click at [1039, 299] on span "Other, please specify a reason" at bounding box center [1016, 299] width 125 height 10
click at [1079, 295] on input "Other, please specify a reason" at bounding box center [1079, 295] width 0 height 0
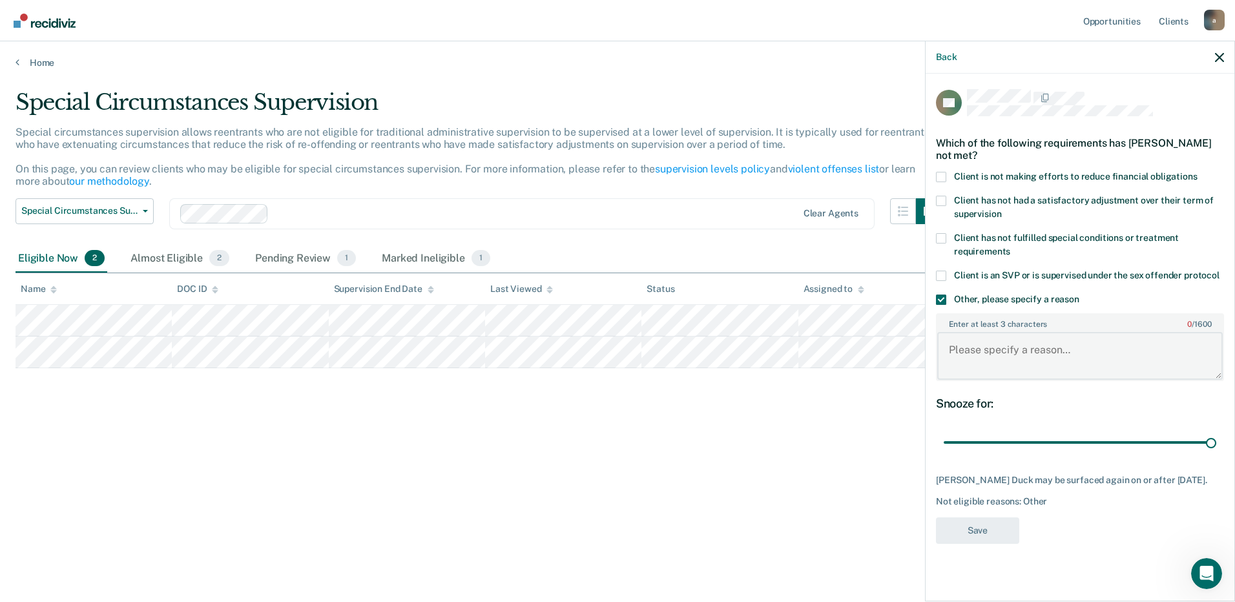
click at [1030, 344] on textarea "Enter at least 3 characters 0 / 1600" at bounding box center [1079, 356] width 285 height 48
type textarea "Per most recent Strong R, client to be supervised at Medium level"
click at [971, 515] on div "RD Which of the following requirements has [PERSON_NAME] not met? Client is not…" at bounding box center [1080, 320] width 288 height 462
click at [966, 526] on button "Save" at bounding box center [977, 530] width 83 height 26
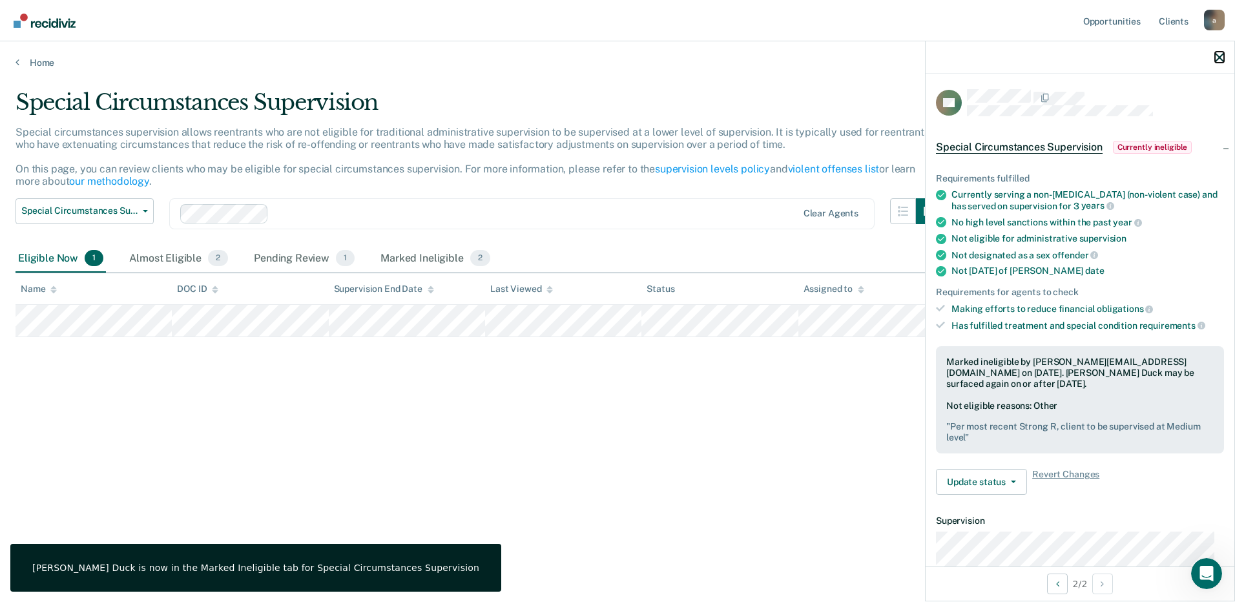
click at [1223, 55] on icon "button" at bounding box center [1219, 57] width 9 height 9
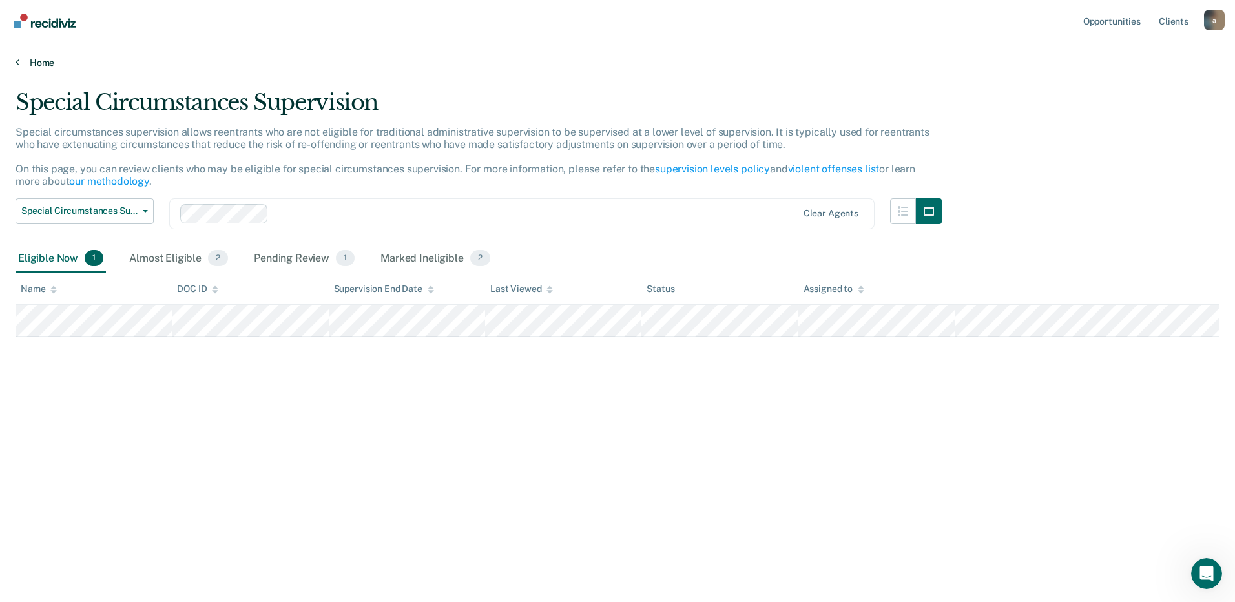
click at [42, 61] on link "Home" at bounding box center [618, 63] width 1204 height 12
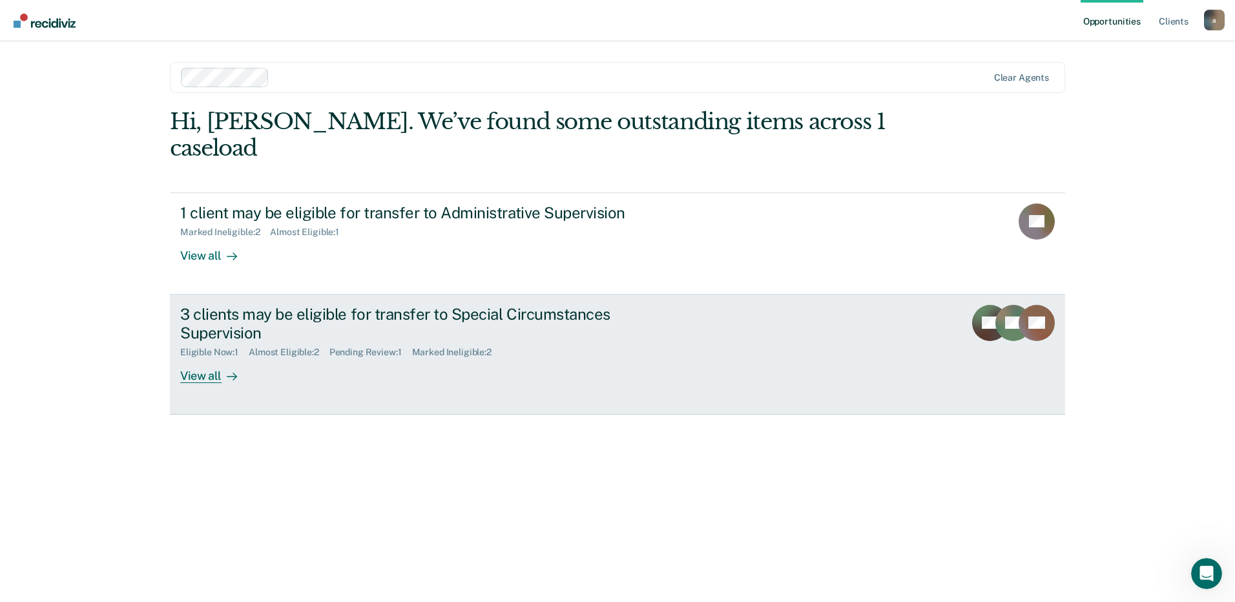
click at [410, 305] on div "3 clients may be eligible for transfer to Special Circumstances Supervision" at bounding box center [406, 323] width 453 height 37
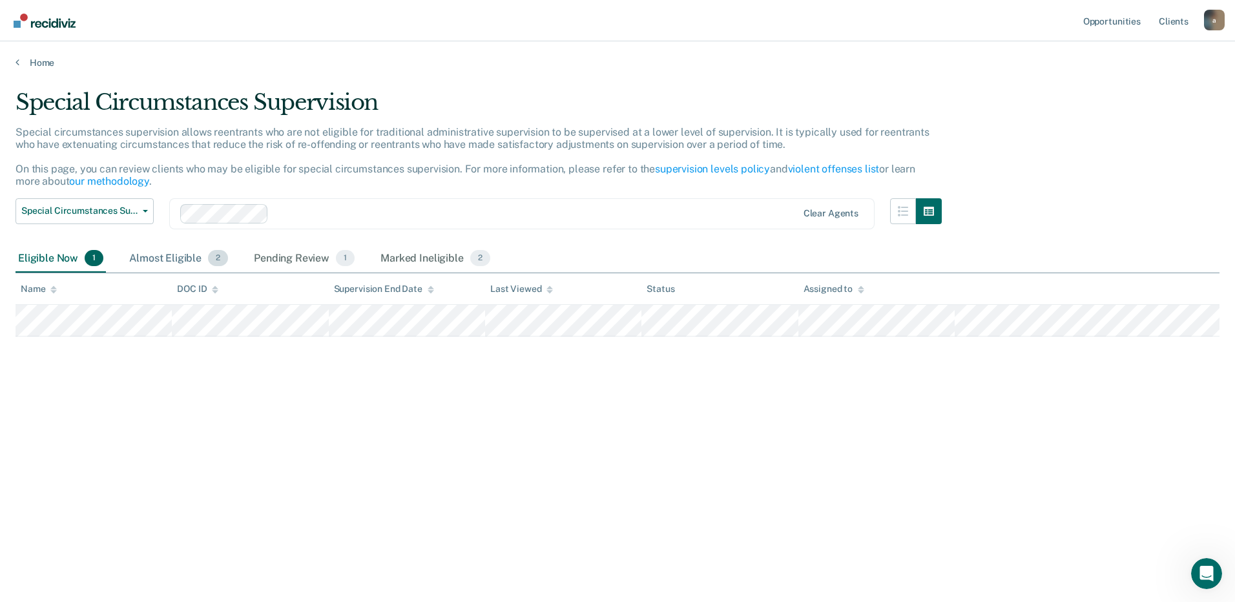
click at [192, 257] on div "Almost Eligible 2" at bounding box center [179, 259] width 104 height 28
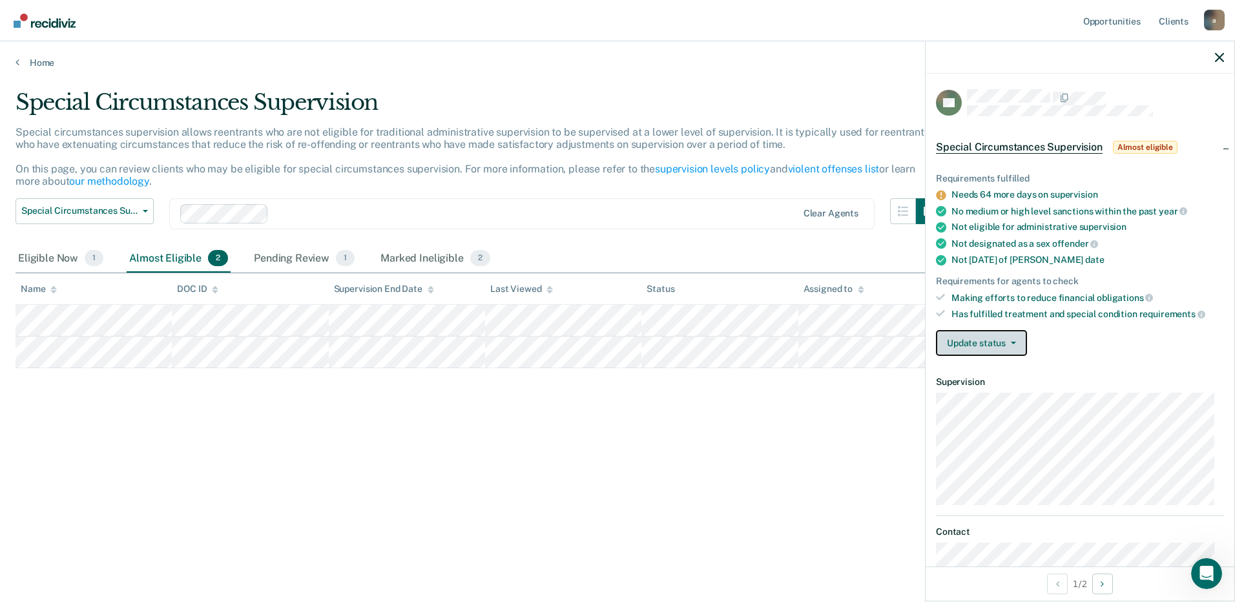
click at [1009, 338] on button "Update status" at bounding box center [981, 343] width 91 height 26
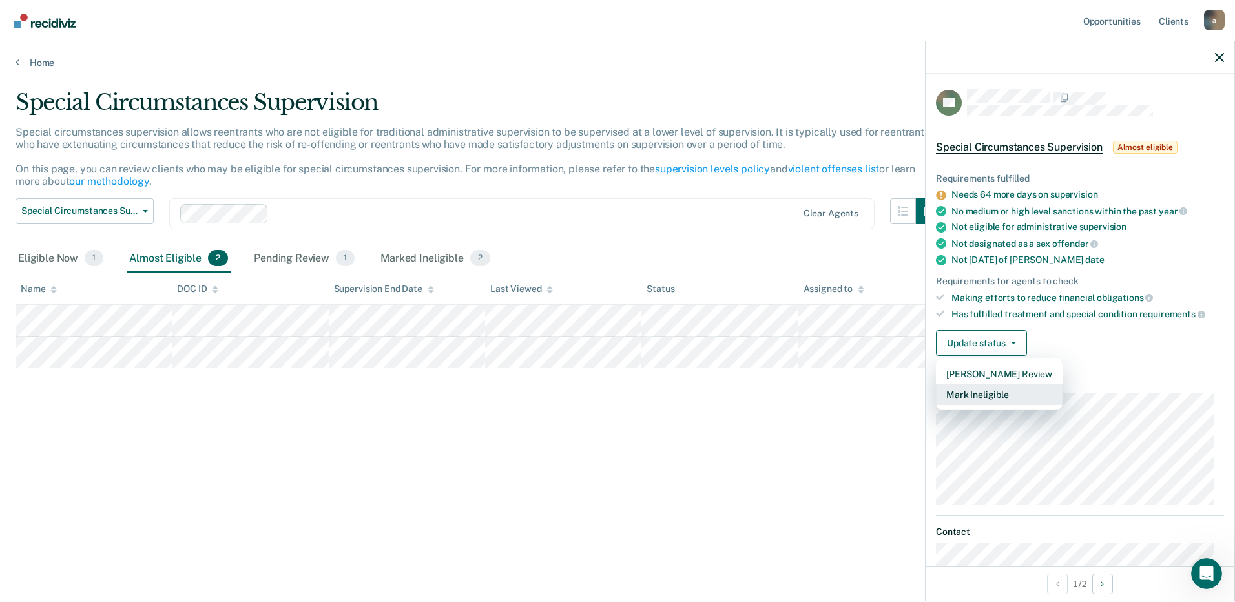
click at [1004, 397] on button "Mark Ineligible" at bounding box center [999, 394] width 127 height 21
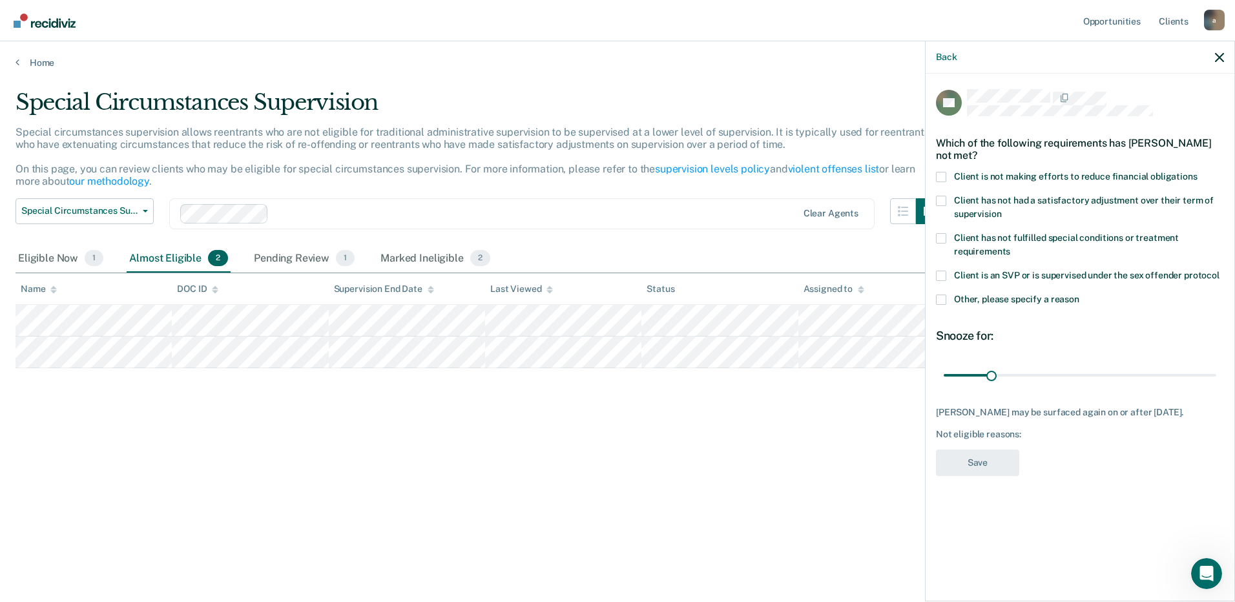
click at [970, 294] on span "Other, please specify a reason" at bounding box center [1016, 299] width 125 height 10
click at [1079, 295] on input "Other, please specify a reason" at bounding box center [1079, 295] width 0 height 0
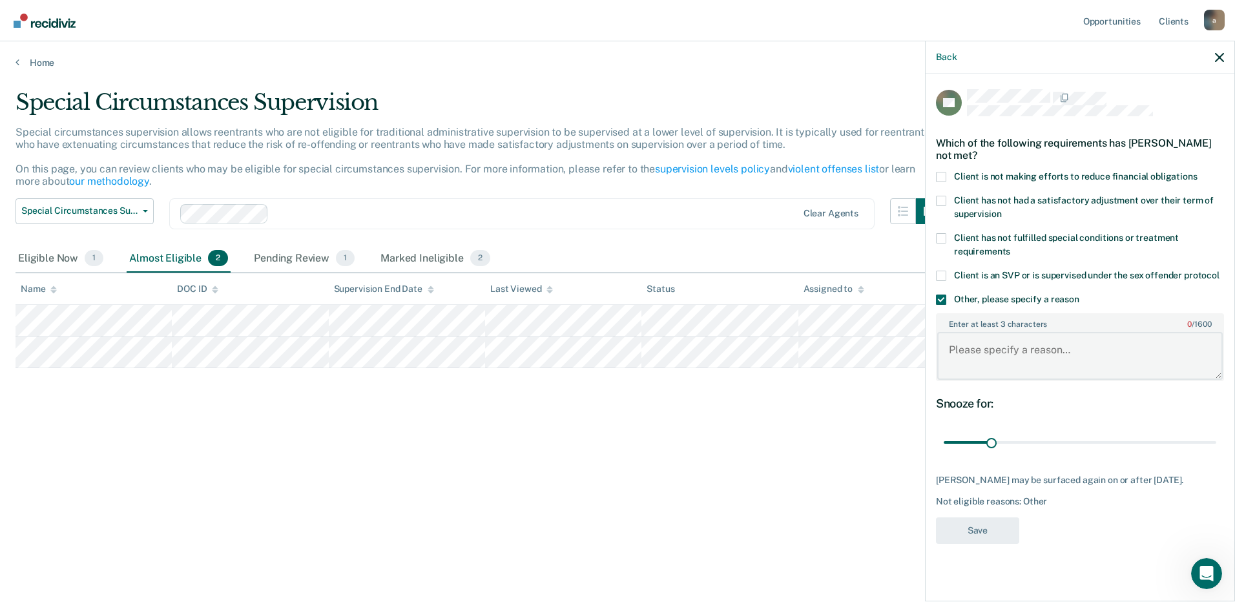
click at [975, 351] on textarea "Enter at least 3 characters 0 / 1600" at bounding box center [1079, 356] width 285 height 48
type textarea "Client is DV protocol and must be supervised at Max level per policy."
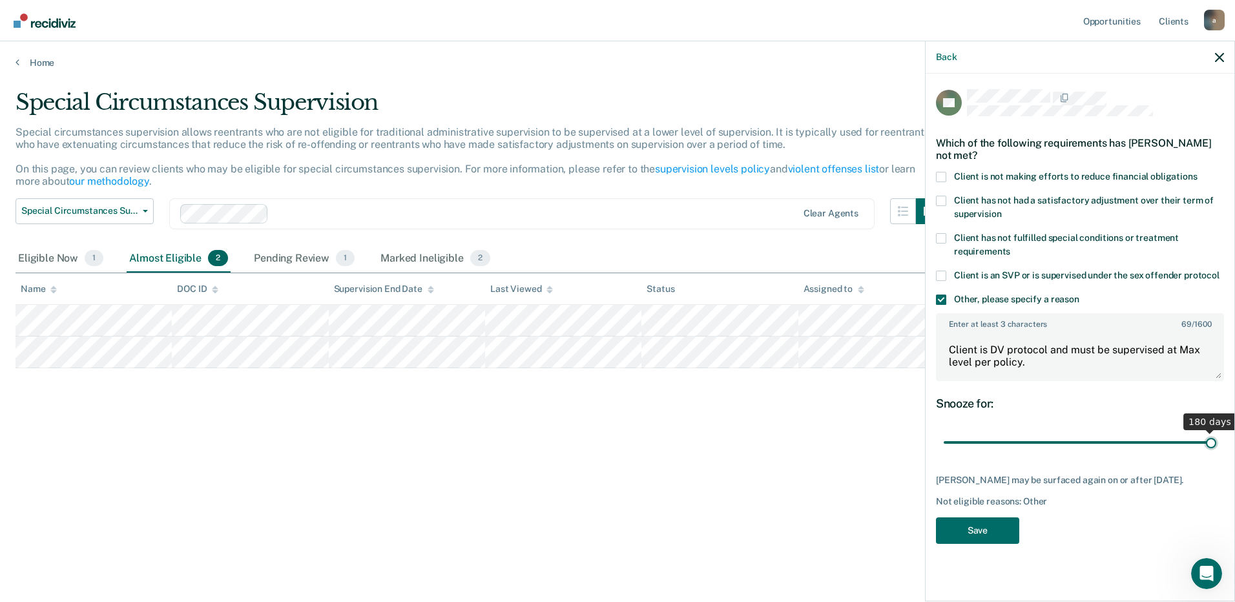
drag, startPoint x: 989, startPoint y: 447, endPoint x: 1236, endPoint y: 439, distance: 246.9
type input "180"
click at [1216, 439] on input "range" at bounding box center [1080, 442] width 273 height 23
click at [985, 513] on div "EG Which of the following requirements has [PERSON_NAME] not met? Client is not…" at bounding box center [1080, 320] width 288 height 462
click at [993, 524] on button "Save" at bounding box center [977, 530] width 83 height 26
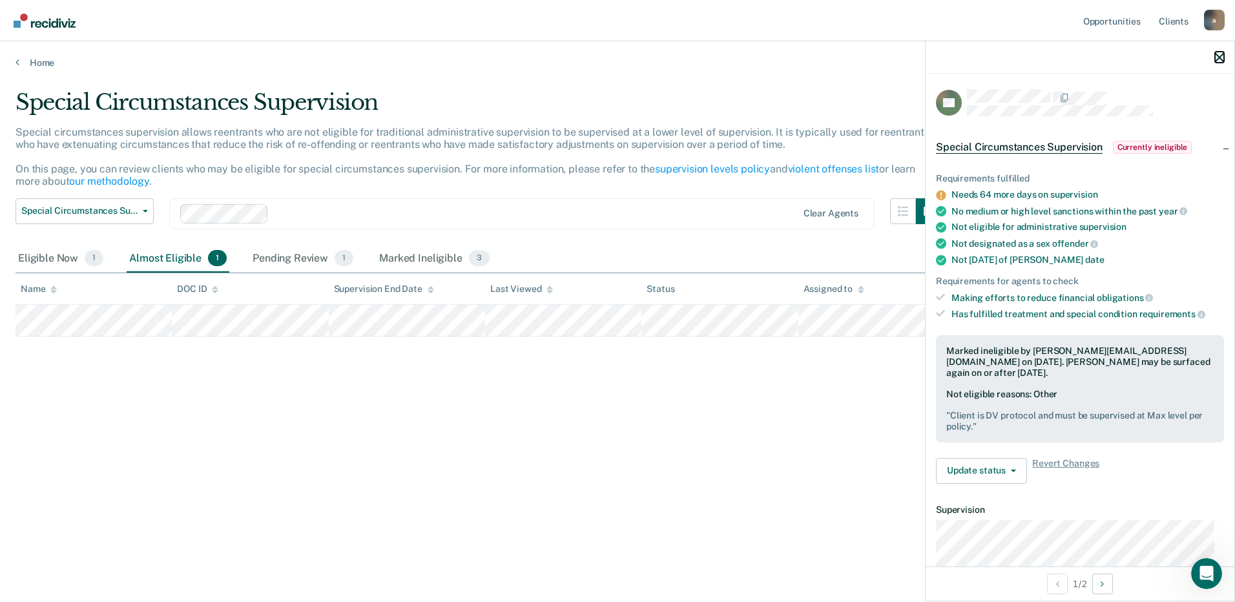
click at [1220, 53] on icon "button" at bounding box center [1219, 57] width 9 height 9
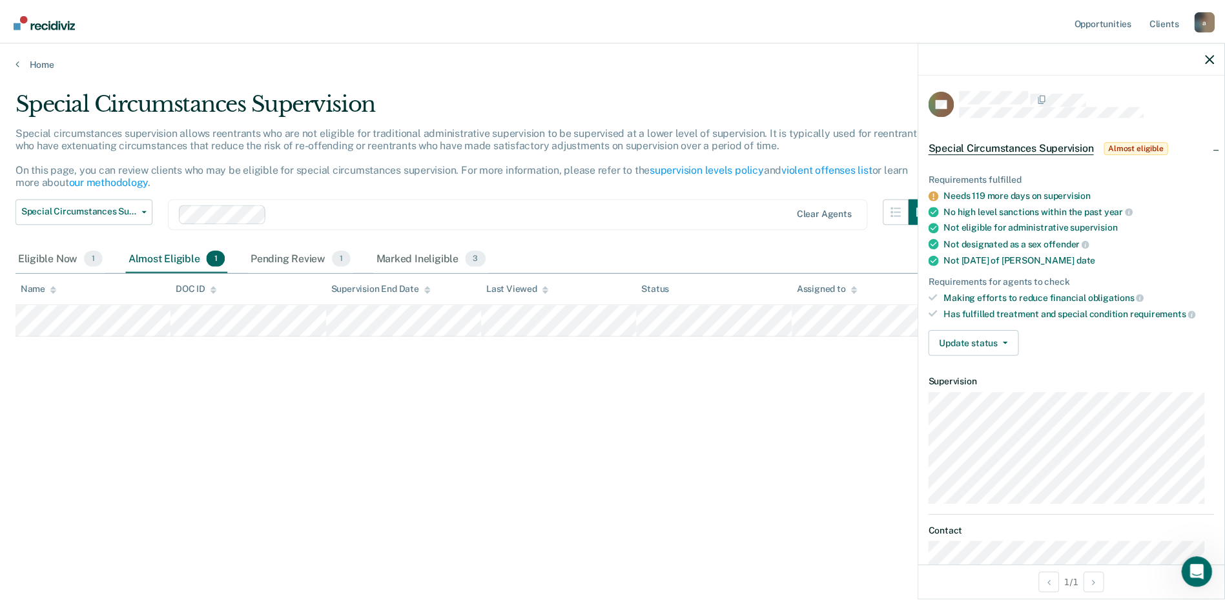
scroll to position [65, 0]
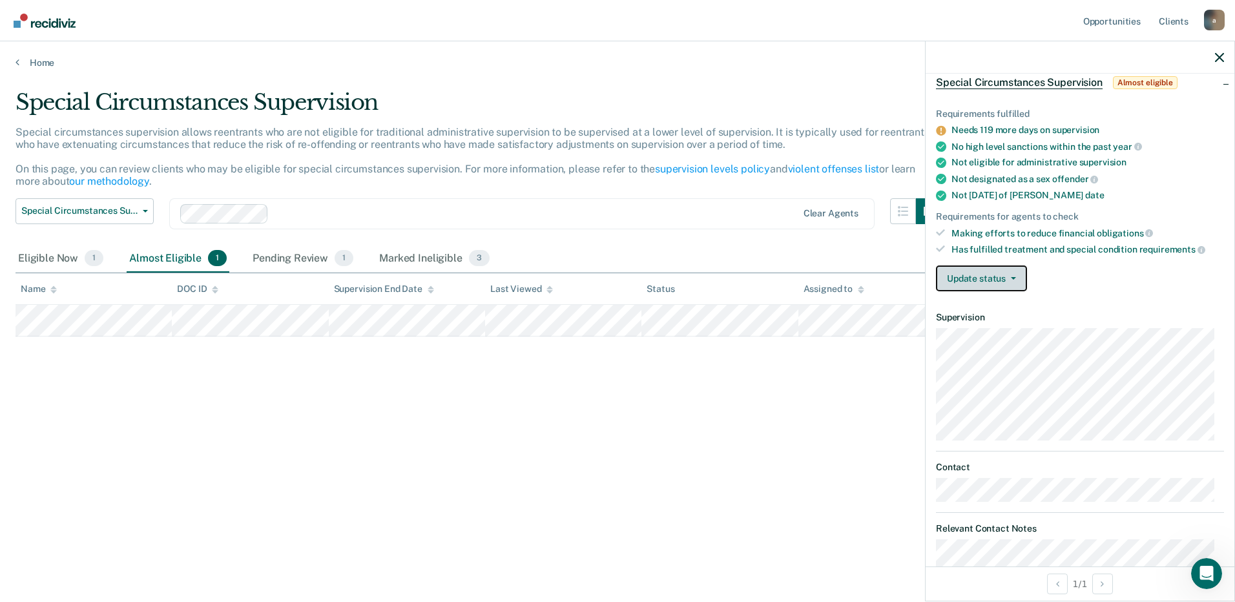
click at [1008, 282] on button "Update status" at bounding box center [981, 278] width 91 height 26
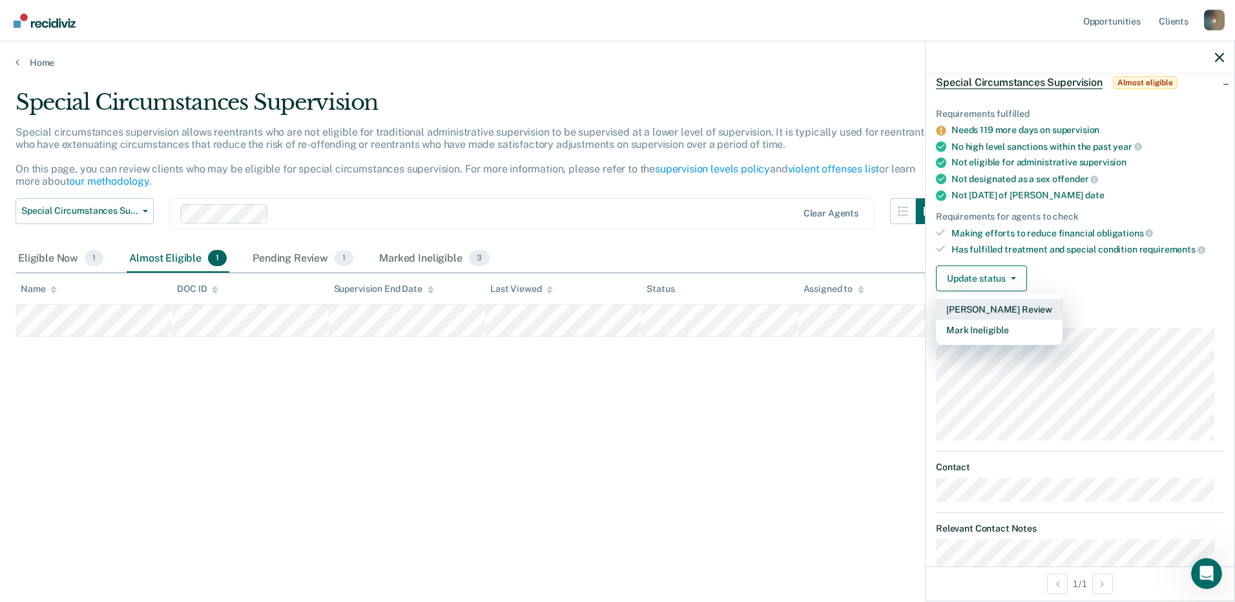
click at [996, 314] on button "[PERSON_NAME] Review" at bounding box center [999, 309] width 127 height 21
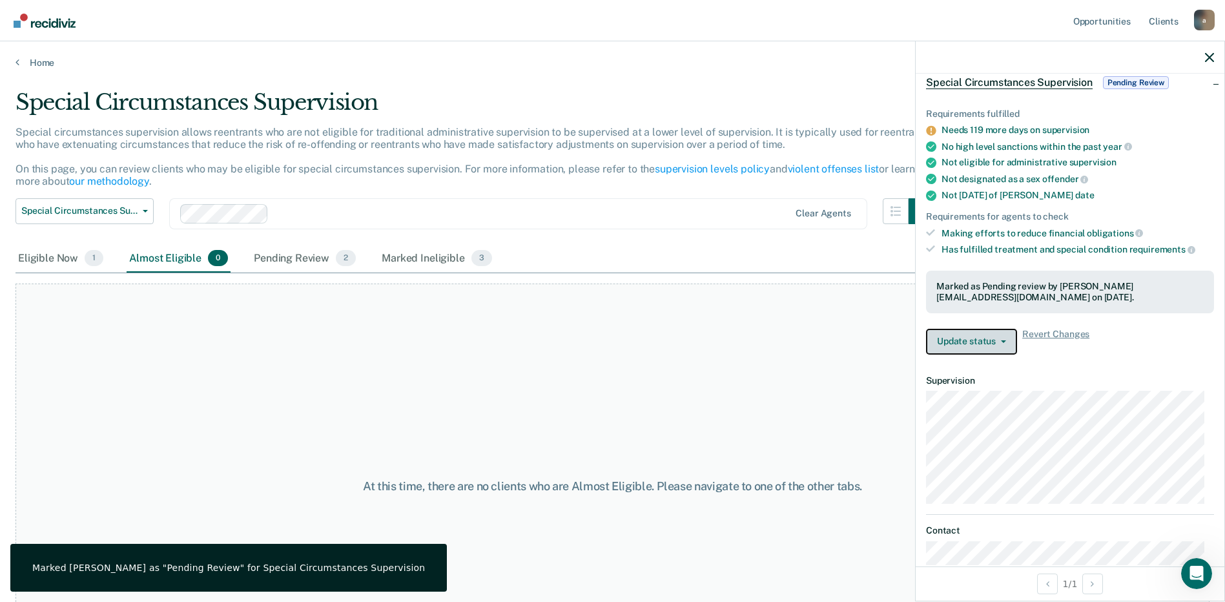
click at [988, 334] on button "Update status" at bounding box center [971, 342] width 91 height 26
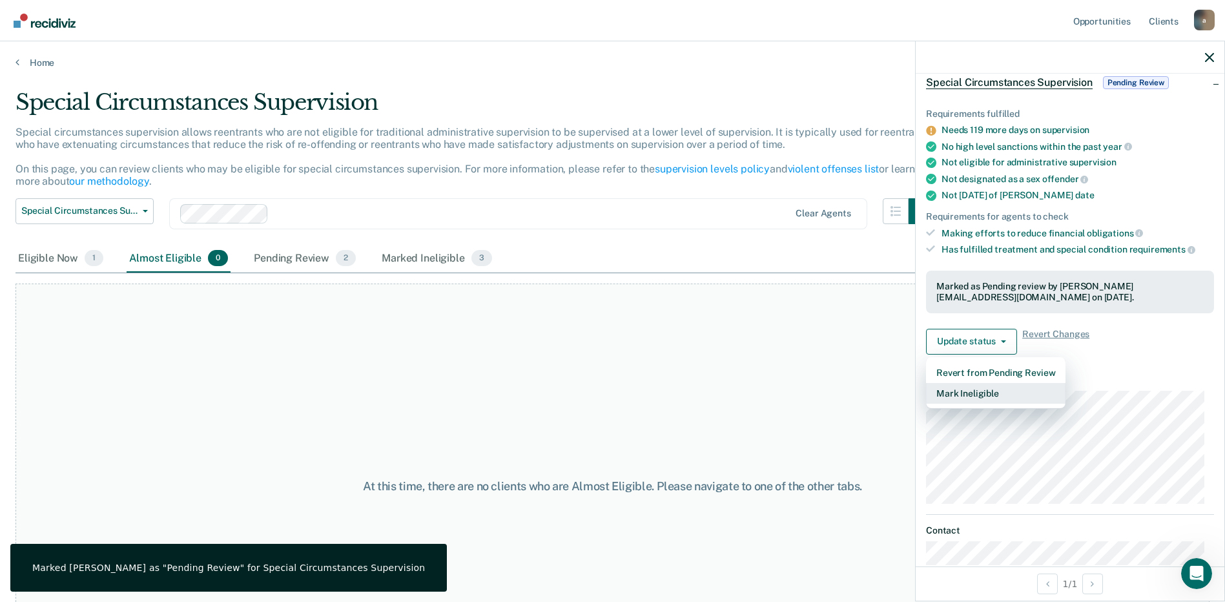
click at [986, 395] on button "Mark Ineligible" at bounding box center [996, 393] width 140 height 21
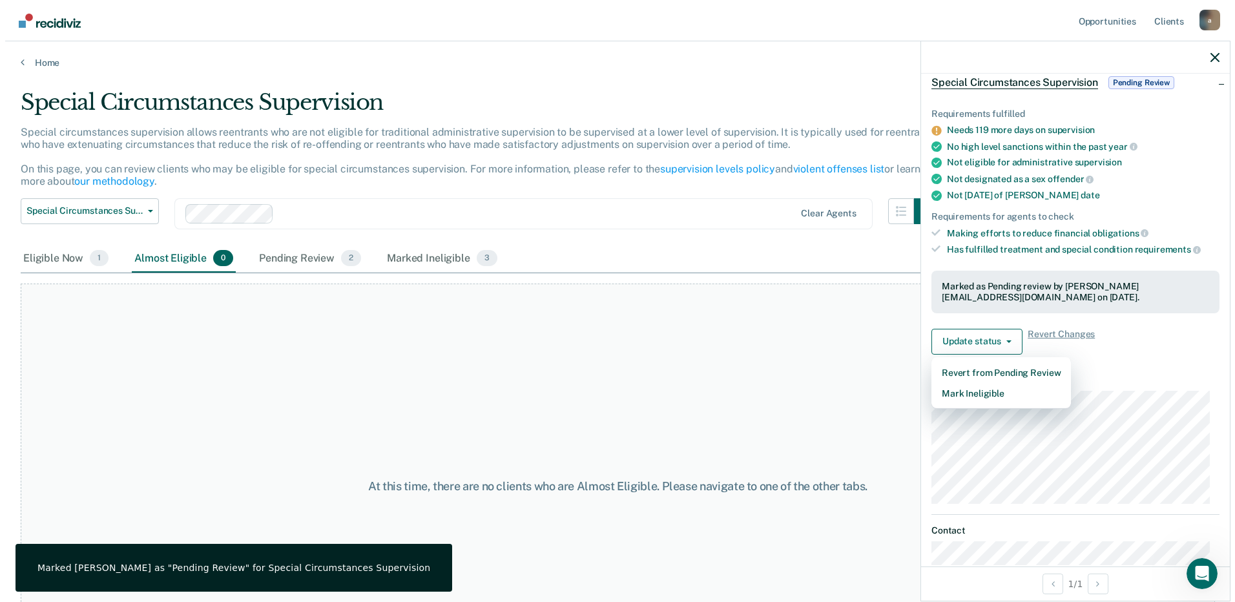
scroll to position [0, 0]
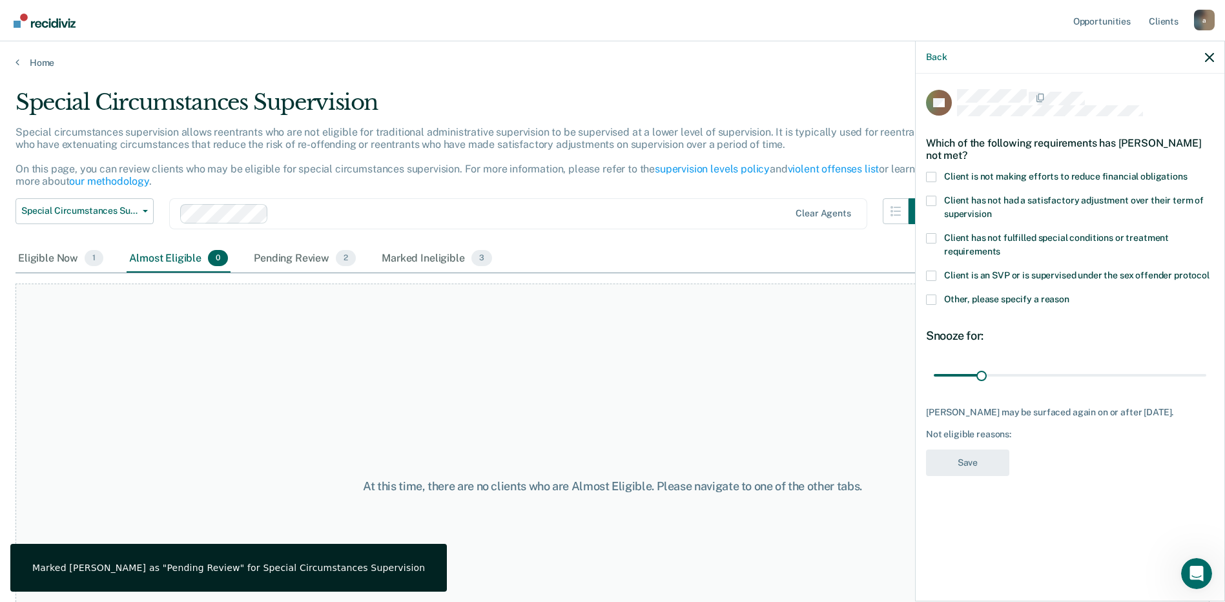
click at [968, 299] on span "Other, please specify a reason" at bounding box center [1006, 299] width 125 height 10
click at [1070, 295] on input "Other, please specify a reason" at bounding box center [1070, 295] width 0 height 0
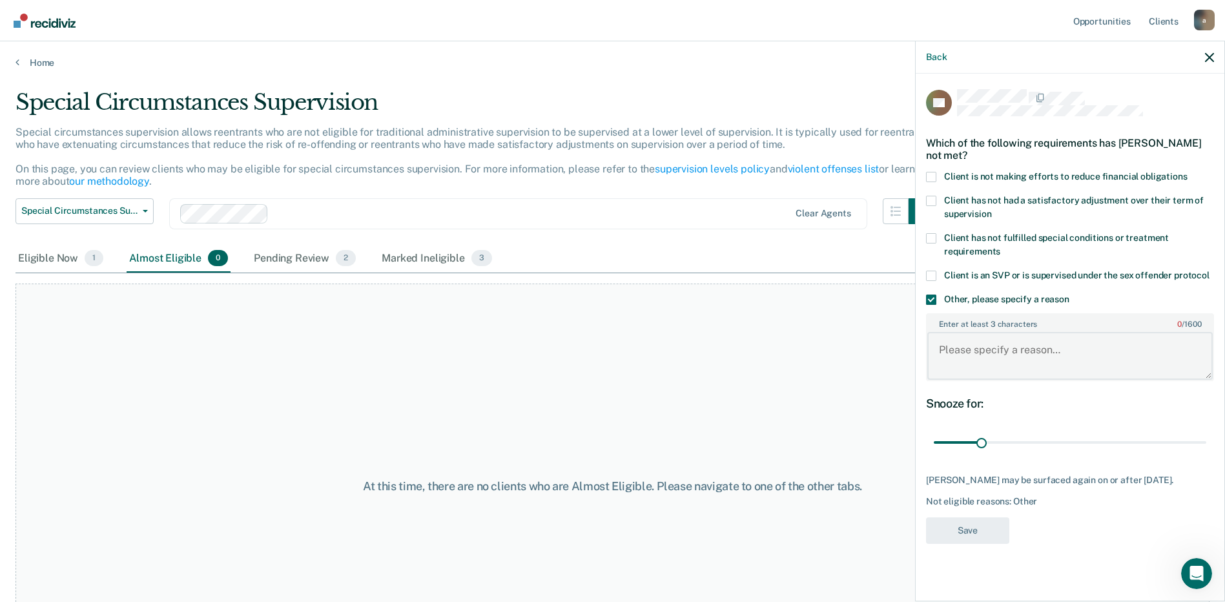
click at [983, 349] on textarea "Enter at least 3 characters 0 / 1600" at bounding box center [1069, 356] width 285 height 48
type textarea "not enough time on supervision per tool"
click at [1052, 439] on input "range" at bounding box center [1070, 442] width 273 height 23
click at [1091, 438] on input "range" at bounding box center [1070, 442] width 273 height 23
click at [1141, 443] on input "range" at bounding box center [1070, 442] width 273 height 23
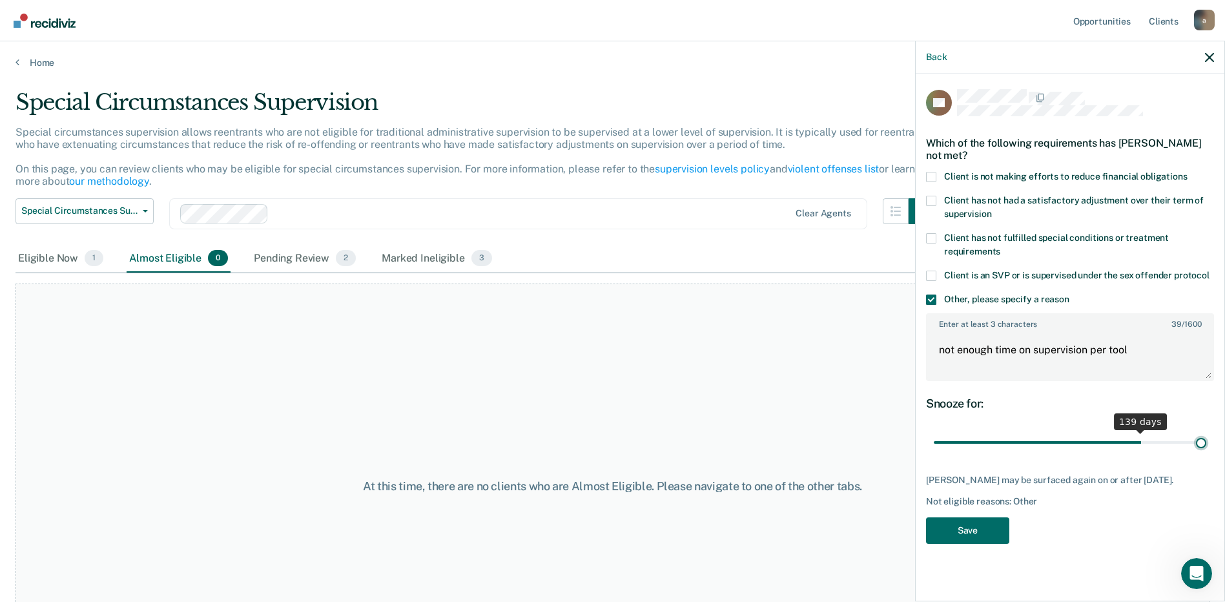
type input "180"
click at [1205, 438] on input "range" at bounding box center [1070, 442] width 273 height 23
click at [997, 530] on button "Save" at bounding box center [967, 530] width 83 height 26
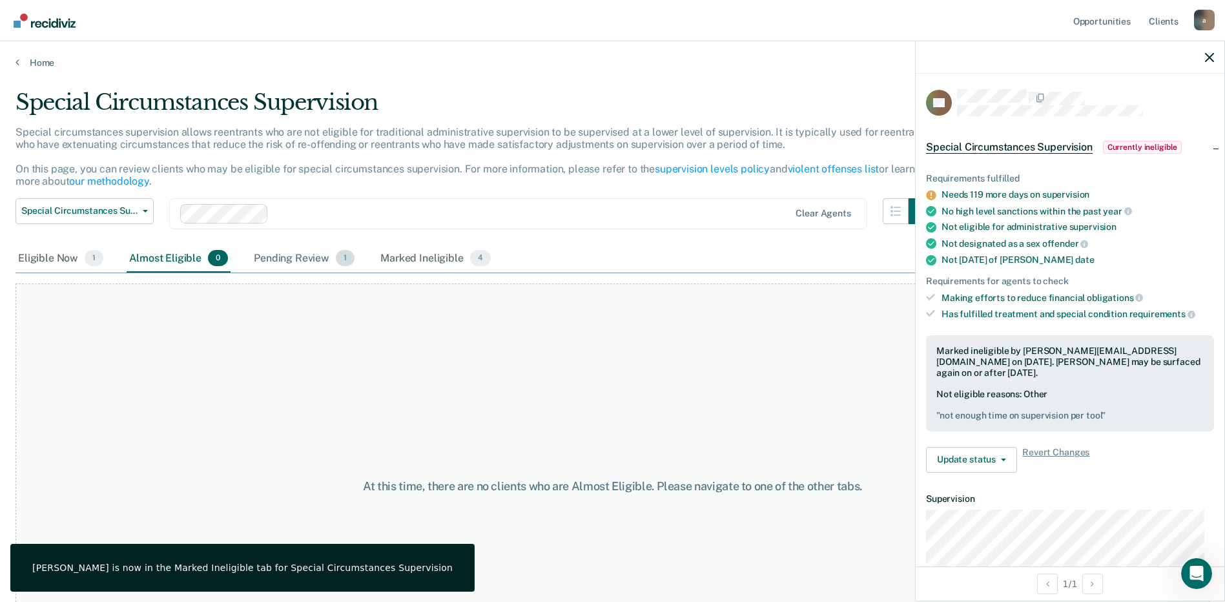
click at [306, 260] on div "Pending Review 1" at bounding box center [304, 259] width 106 height 28
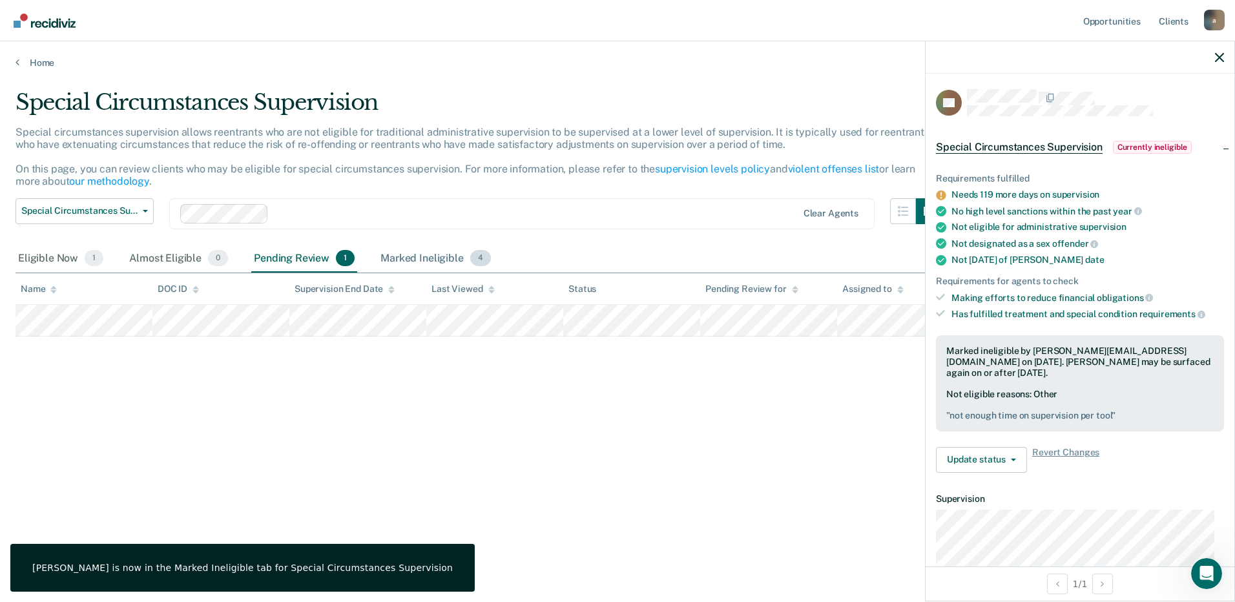
click at [413, 261] on div "Marked Ineligible 4" at bounding box center [436, 259] width 116 height 28
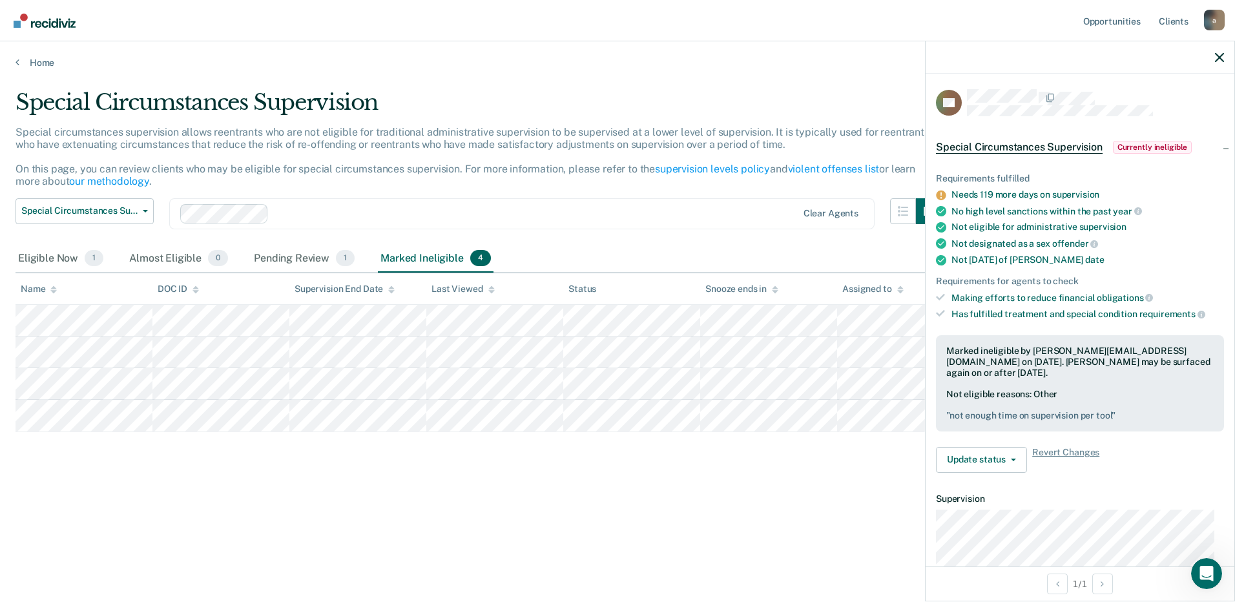
click at [1216, 50] on div at bounding box center [1080, 57] width 309 height 32
click at [1218, 57] on icon "button" at bounding box center [1219, 57] width 9 height 9
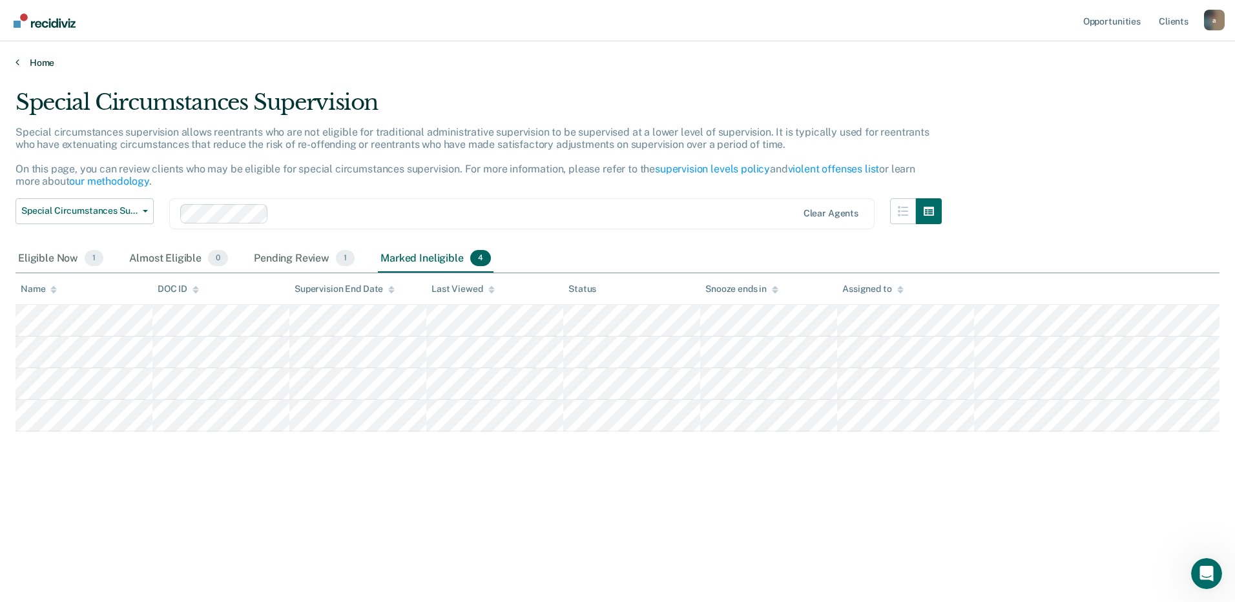
click at [41, 61] on link "Home" at bounding box center [618, 63] width 1204 height 12
